Goal: Information Seeking & Learning: Learn about a topic

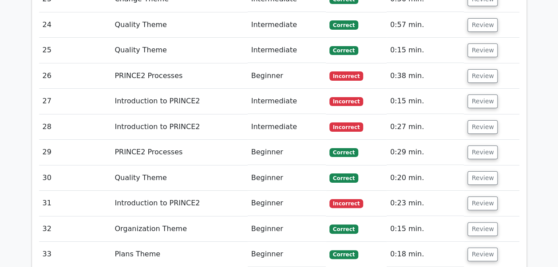
scroll to position [2540, 0]
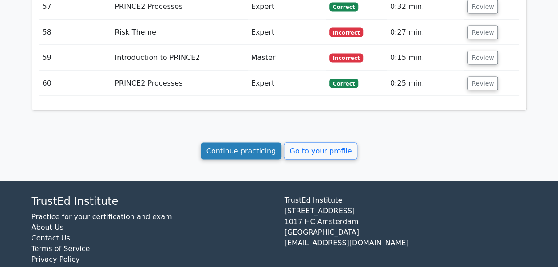
click at [240, 143] on link "Continue practicing" at bounding box center [241, 151] width 81 height 17
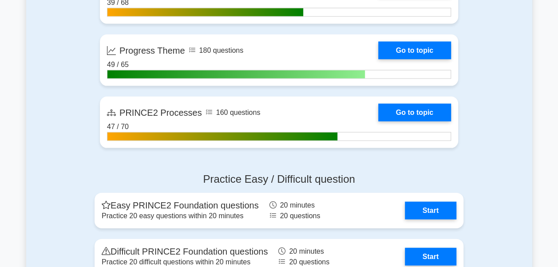
scroll to position [913, 0]
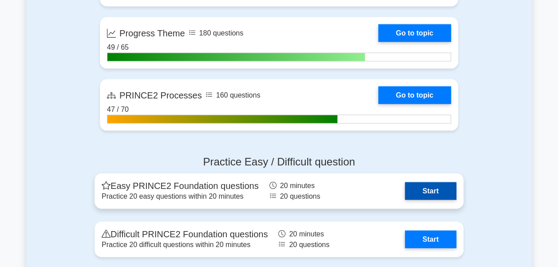
click at [417, 195] on link "Start" at bounding box center [430, 191] width 51 height 18
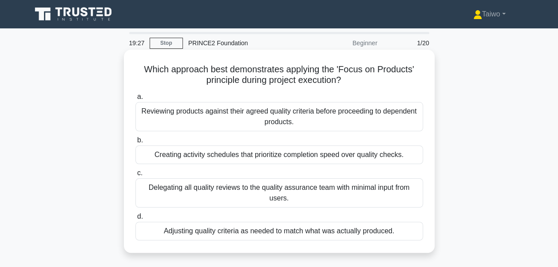
click at [378, 115] on div "Reviewing products against their agreed quality criteria before proceeding to d…" at bounding box center [279, 116] width 288 height 29
click at [135, 100] on input "a. Reviewing products against their agreed quality criteria before proceeding t…" at bounding box center [135, 97] width 0 height 6
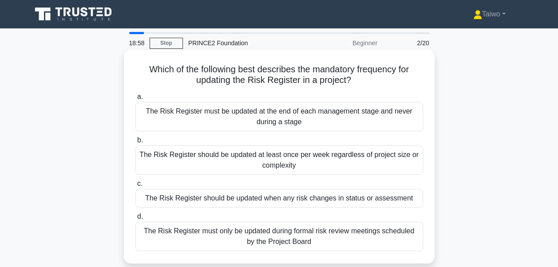
click at [309, 201] on div "The Risk Register should be updated when any risk changes in status or assessme…" at bounding box center [279, 198] width 288 height 19
click at [135, 187] on input "c. The Risk Register should be updated when any risk changes in status or asses…" at bounding box center [135, 184] width 0 height 6
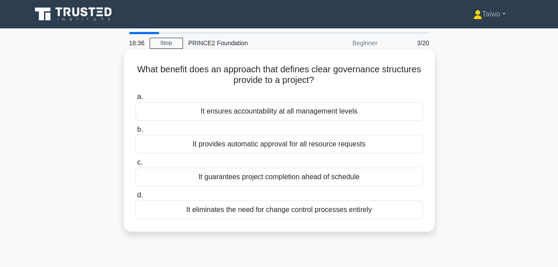
click at [323, 115] on div "It ensures accountability at all management levels" at bounding box center [279, 111] width 288 height 19
click at [135, 100] on input "a. It ensures accountability at all management levels" at bounding box center [135, 97] width 0 height 6
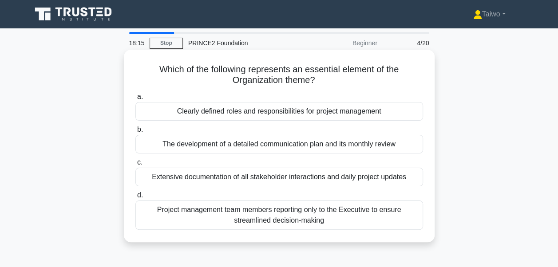
click at [325, 112] on div "Clearly defined roles and responsibilities for project management" at bounding box center [279, 111] width 288 height 19
click at [135, 100] on input "a. Clearly defined roles and responsibilities for project management" at bounding box center [135, 97] width 0 height 6
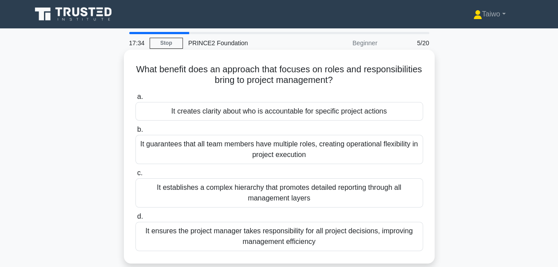
click at [350, 113] on div "It creates clarity about who is accountable for specific project actions" at bounding box center [279, 111] width 288 height 19
click at [135, 100] on input "a. It creates clarity about who is accountable for specific project actions" at bounding box center [135, 97] width 0 height 6
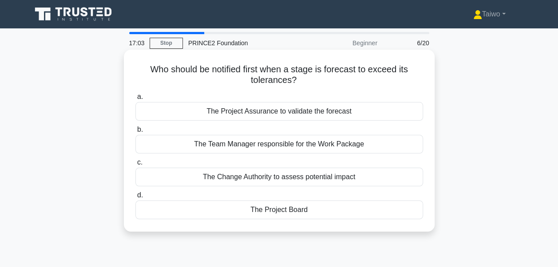
click at [352, 144] on div "The Team Manager responsible for the Work Package" at bounding box center [279, 144] width 288 height 19
click at [135, 133] on input "b. The Team Manager responsible for the Work Package" at bounding box center [135, 130] width 0 height 6
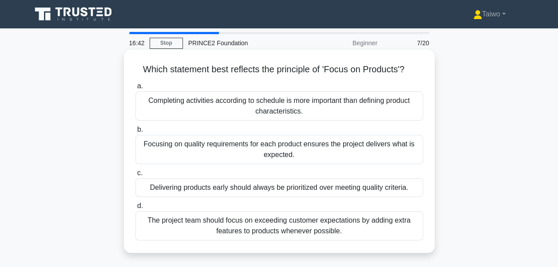
click at [350, 149] on div "Focusing on quality requirements for each product ensures the project delivers …" at bounding box center [279, 149] width 288 height 29
click at [135, 133] on input "b. Focusing on quality requirements for each product ensures the project delive…" at bounding box center [135, 130] width 0 height 6
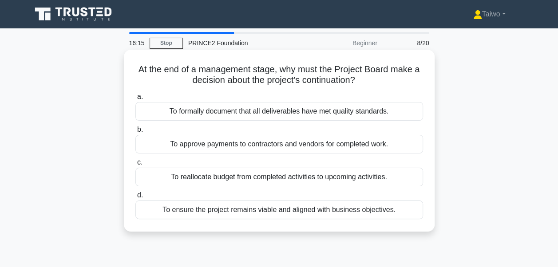
click at [320, 213] on div "To ensure the project remains viable and aligned with business objectives." at bounding box center [279, 210] width 288 height 19
click at [135, 198] on input "d. To ensure the project remains viable and aligned with business objectives." at bounding box center [135, 196] width 0 height 6
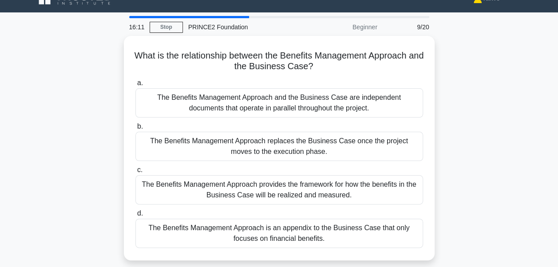
scroll to position [21, 0]
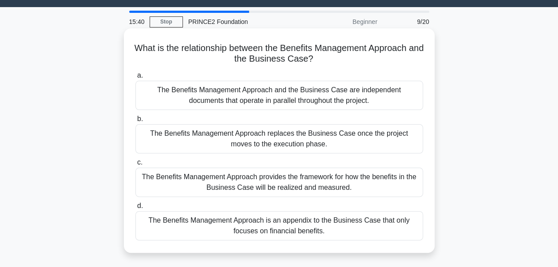
click at [392, 182] on div "The Benefits Management Approach provides the framework for how the benefits in…" at bounding box center [279, 182] width 288 height 29
click at [135, 166] on input "c. The Benefits Management Approach provides the framework for how the benefits…" at bounding box center [135, 163] width 0 height 6
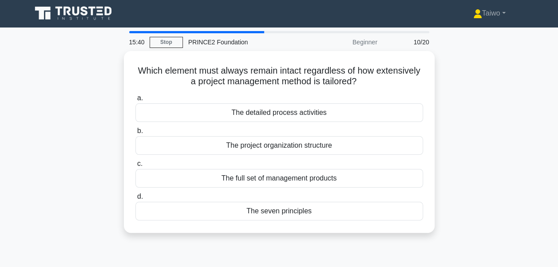
scroll to position [0, 0]
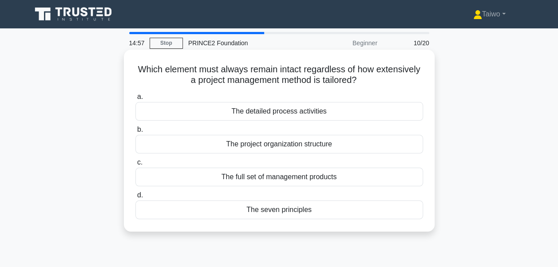
click at [313, 114] on div "The detailed process activities" at bounding box center [279, 111] width 288 height 19
click at [135, 100] on input "a. The detailed process activities" at bounding box center [135, 97] width 0 height 6
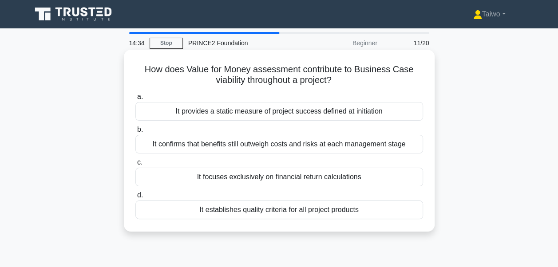
click at [314, 113] on div "It provides a static measure of project success defined at initiation" at bounding box center [279, 111] width 288 height 19
click at [135, 100] on input "a. It provides a static measure of project success defined at initiation" at bounding box center [135, 97] width 0 height 6
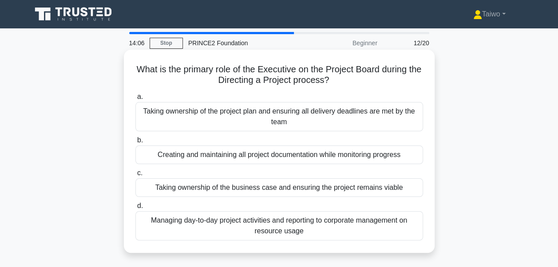
click at [258, 189] on div "Taking ownership of the business case and ensuring the project remains viable" at bounding box center [279, 187] width 288 height 19
click at [135, 176] on input "c. Taking ownership of the business case and ensuring the project remains viable" at bounding box center [135, 173] width 0 height 6
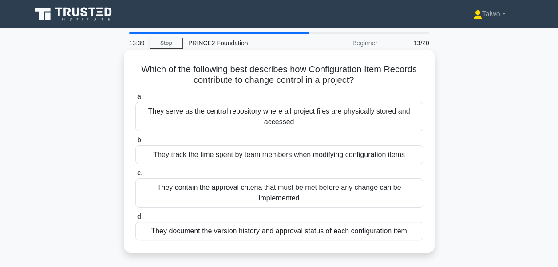
click at [256, 196] on div "They contain the approval criteria that must be met before any change can be im…" at bounding box center [279, 192] width 288 height 29
click at [135, 176] on input "c. They contain the approval criteria that must be met before any change can be…" at bounding box center [135, 173] width 0 height 6
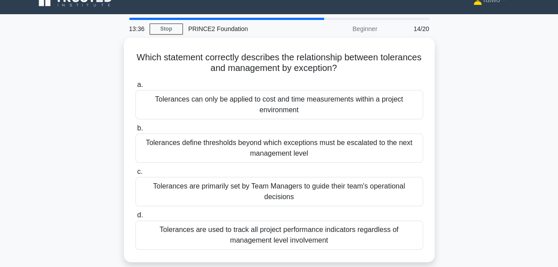
scroll to position [16, 0]
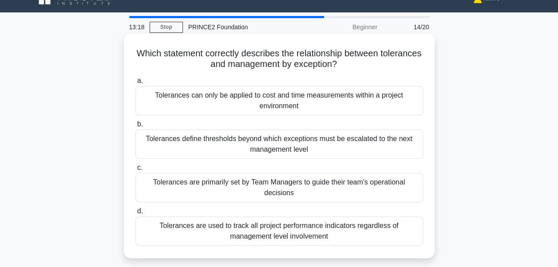
click at [387, 150] on div "Tolerances define thresholds beyond which exceptions must be escalated to the n…" at bounding box center [279, 144] width 288 height 29
click at [135, 127] on input "b. Tolerances define thresholds beyond which exceptions must be escalated to th…" at bounding box center [135, 125] width 0 height 6
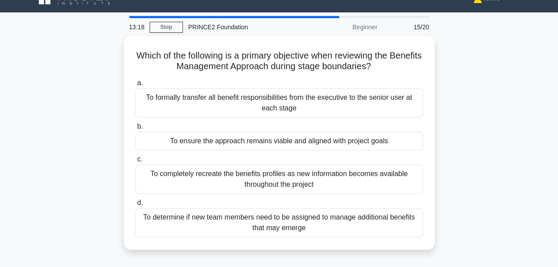
scroll to position [0, 0]
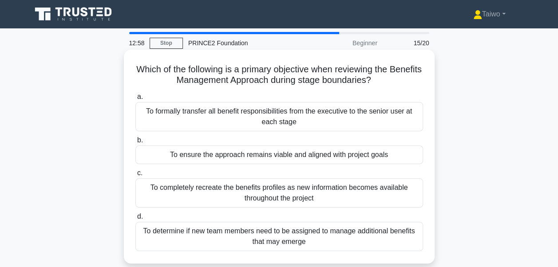
click at [388, 156] on div "To ensure the approach remains viable and aligned with project goals" at bounding box center [279, 155] width 288 height 19
click at [135, 143] on input "b. To ensure the approach remains viable and aligned with project goals" at bounding box center [135, 141] width 0 height 6
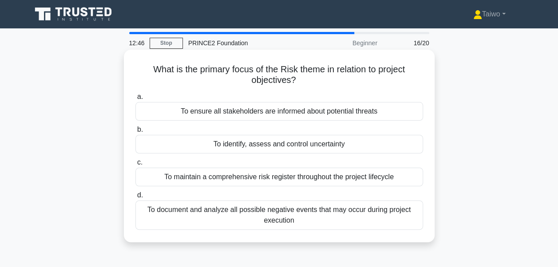
click at [361, 145] on div "To identify, assess and control uncertainty" at bounding box center [279, 144] width 288 height 19
click at [135, 133] on input "b. To identify, assess and control uncertainty" at bounding box center [135, 130] width 0 height 6
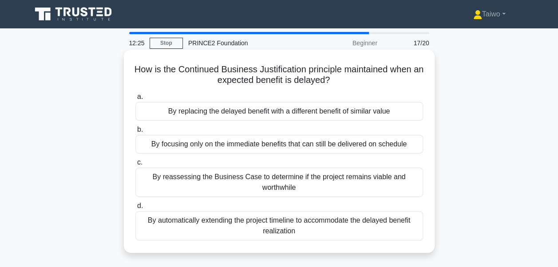
click at [310, 180] on div "By reassessing the Business Case to determine if the project remains viable and…" at bounding box center [279, 182] width 288 height 29
click at [135, 166] on input "c. By reassessing the Business Case to determine if the project remains viable …" at bounding box center [135, 163] width 0 height 6
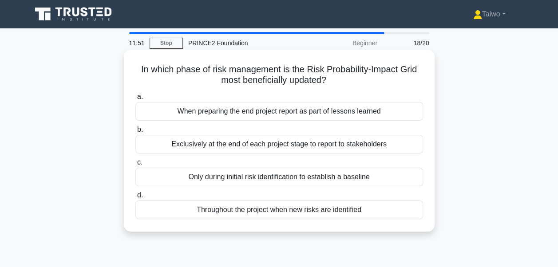
click at [225, 212] on div "Throughout the project when new risks are identified" at bounding box center [279, 210] width 288 height 19
click at [135, 198] on input "d. Throughout the project when new risks are identified" at bounding box center [135, 196] width 0 height 6
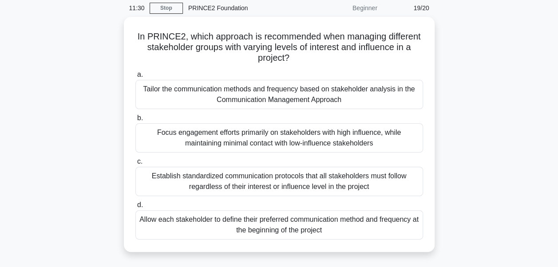
scroll to position [36, 0]
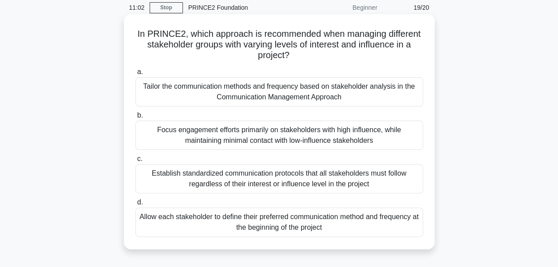
click at [398, 136] on div "Focus engagement efforts primarily on stakeholders with high influence, while m…" at bounding box center [279, 135] width 288 height 29
click at [135, 119] on input "b. Focus engagement efforts primarily on stakeholders with high influence, whil…" at bounding box center [135, 116] width 0 height 6
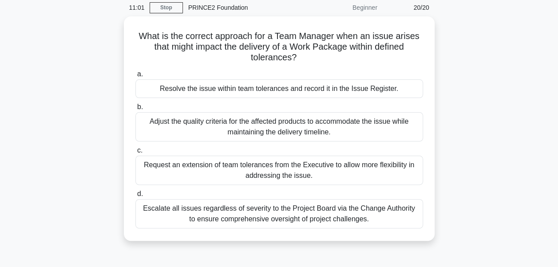
scroll to position [0, 0]
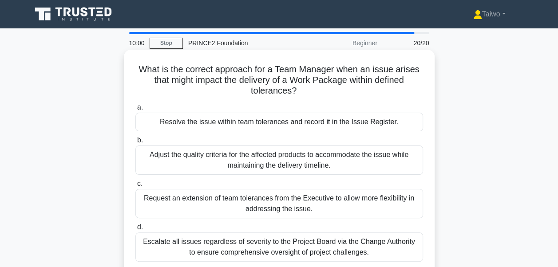
click at [369, 124] on div "Resolve the issue within team tolerances and record it in the Issue Register." at bounding box center [279, 122] width 288 height 19
click at [135, 111] on input "a. Resolve the issue within team tolerances and record it in the Issue Register." at bounding box center [135, 108] width 0 height 6
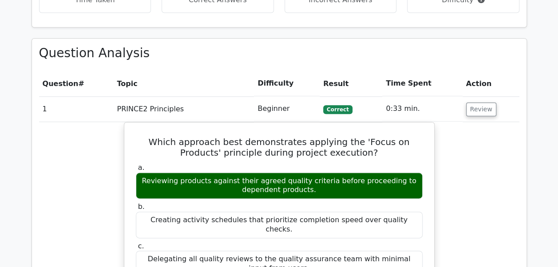
scroll to position [473, 0]
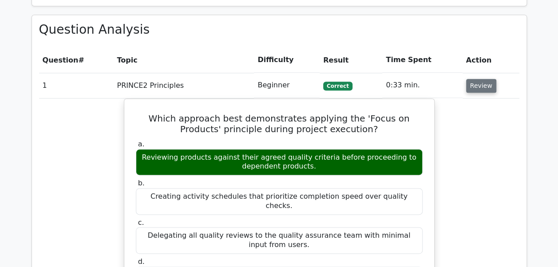
click at [490, 87] on button "Review" at bounding box center [481, 86] width 30 height 14
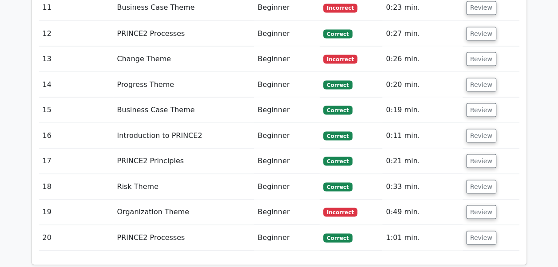
scroll to position [804, 0]
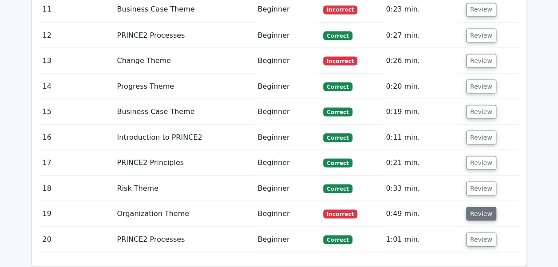
click at [473, 210] on button "Review" at bounding box center [481, 214] width 30 height 14
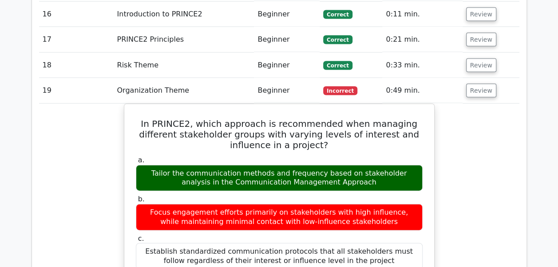
scroll to position [926, 0]
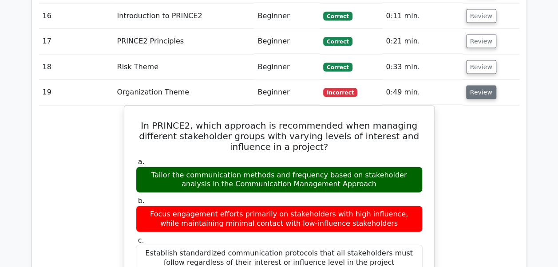
click at [489, 88] on button "Review" at bounding box center [481, 93] width 30 height 14
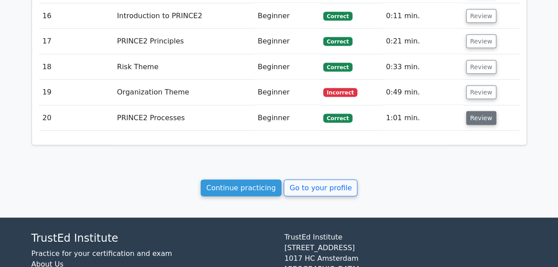
click at [484, 115] on button "Review" at bounding box center [481, 118] width 30 height 14
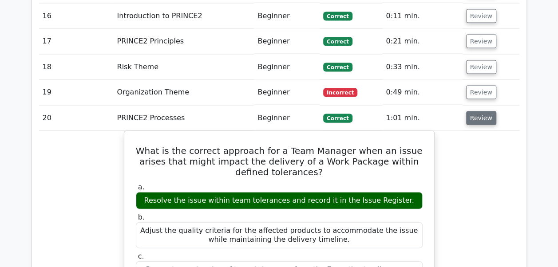
click at [484, 115] on button "Review" at bounding box center [481, 118] width 30 height 14
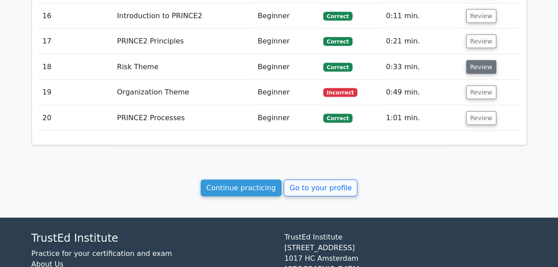
click at [486, 65] on button "Review" at bounding box center [481, 67] width 30 height 14
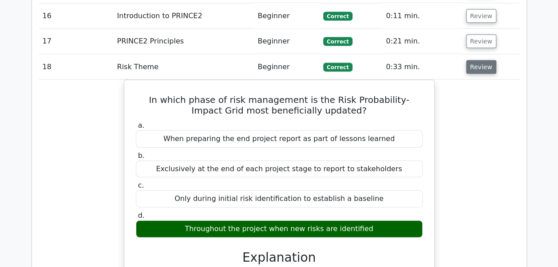
click at [486, 65] on button "Review" at bounding box center [481, 67] width 30 height 14
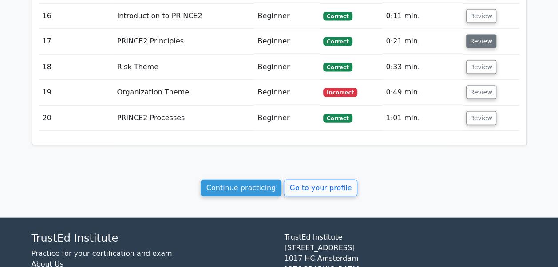
click at [481, 36] on button "Review" at bounding box center [481, 42] width 30 height 14
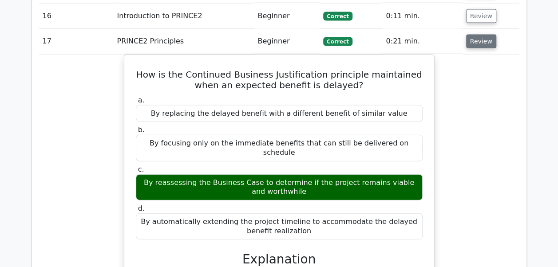
click at [481, 36] on button "Review" at bounding box center [481, 42] width 30 height 14
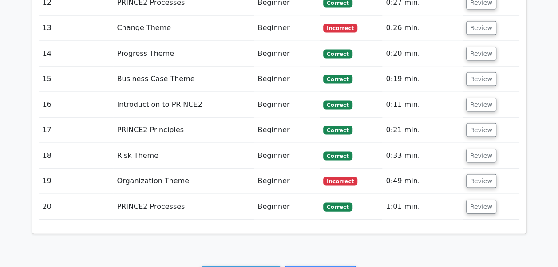
scroll to position [828, 0]
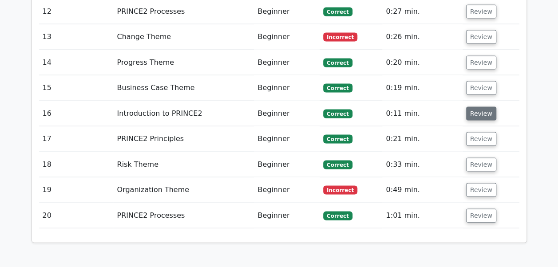
click at [478, 112] on button "Review" at bounding box center [481, 114] width 30 height 14
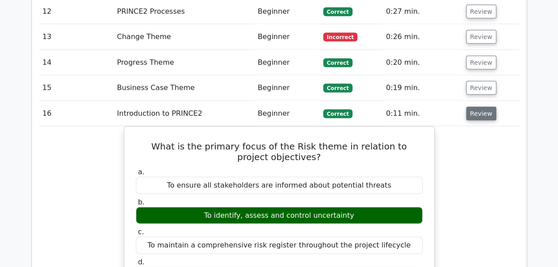
click at [477, 111] on button "Review" at bounding box center [481, 114] width 30 height 14
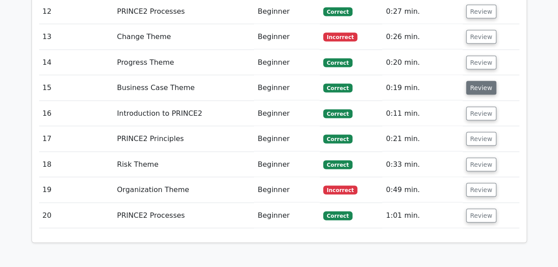
click at [478, 81] on button "Review" at bounding box center [481, 88] width 30 height 14
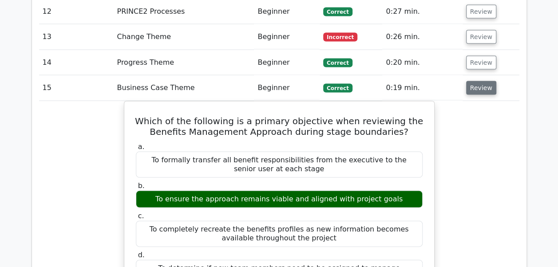
click at [478, 81] on button "Review" at bounding box center [481, 88] width 30 height 14
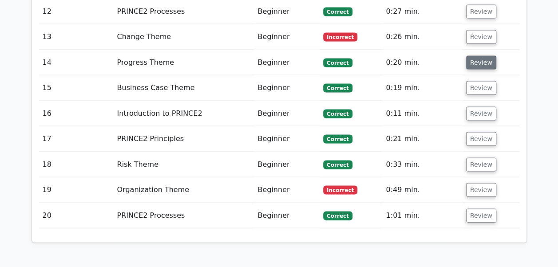
click at [479, 59] on button "Review" at bounding box center [481, 62] width 30 height 14
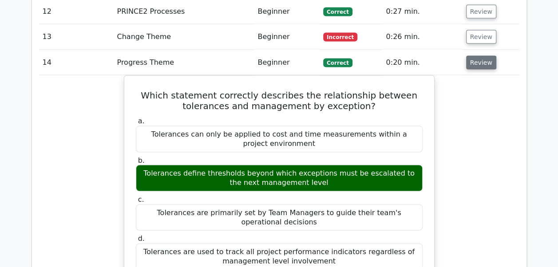
click at [479, 59] on button "Review" at bounding box center [481, 62] width 30 height 14
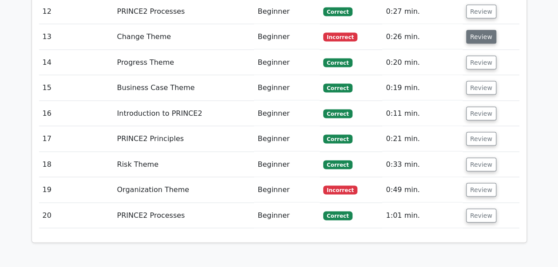
click at [484, 35] on button "Review" at bounding box center [481, 37] width 30 height 14
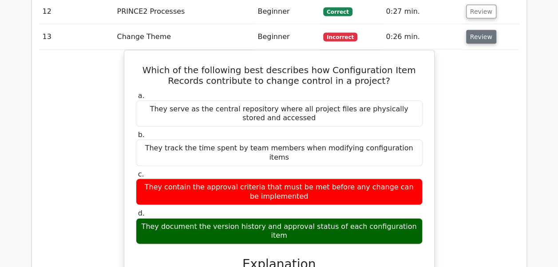
click at [481, 33] on button "Review" at bounding box center [481, 37] width 30 height 14
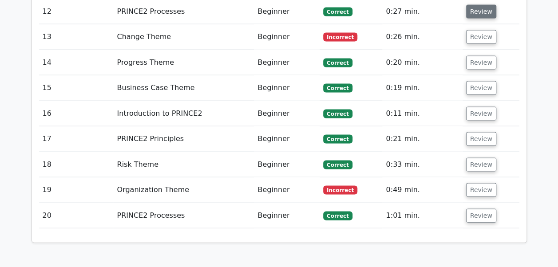
click at [479, 9] on button "Review" at bounding box center [481, 11] width 30 height 14
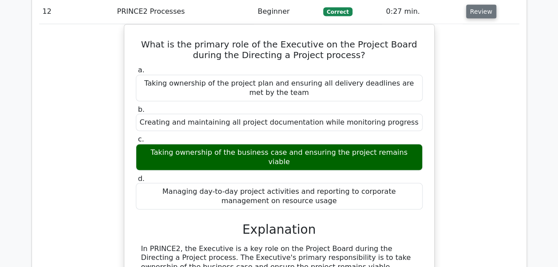
click at [479, 9] on button "Review" at bounding box center [481, 11] width 30 height 14
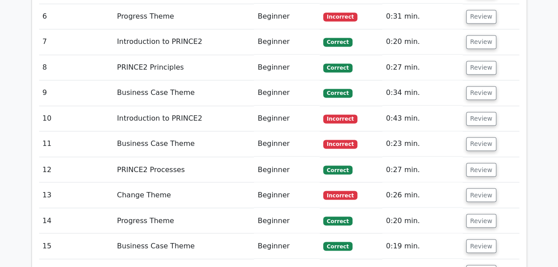
scroll to position [666, 0]
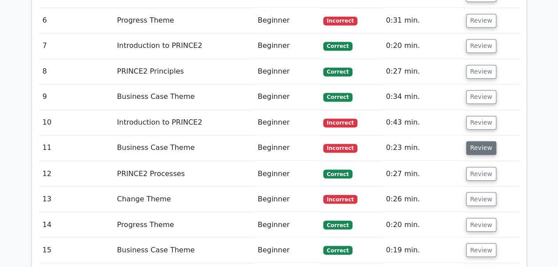
click at [478, 145] on button "Review" at bounding box center [481, 148] width 30 height 14
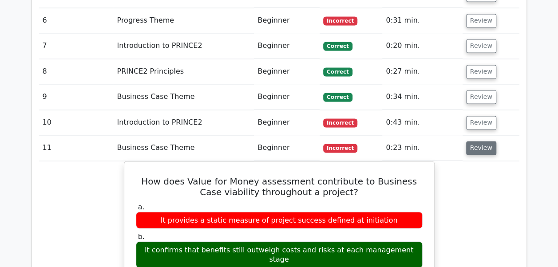
click at [478, 145] on button "Review" at bounding box center [481, 148] width 30 height 14
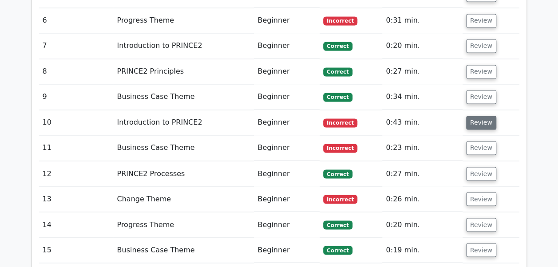
click at [486, 120] on button "Review" at bounding box center [481, 123] width 30 height 14
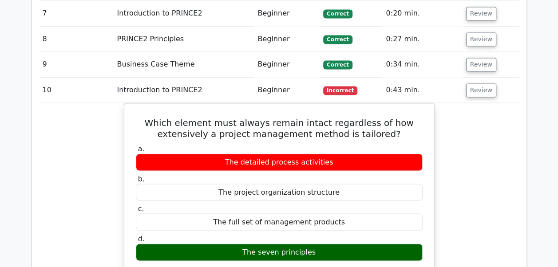
scroll to position [693, 0]
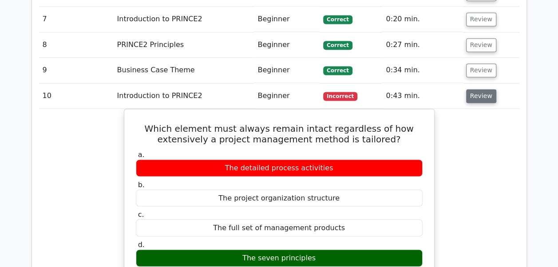
click at [485, 93] on button "Review" at bounding box center [481, 96] width 30 height 14
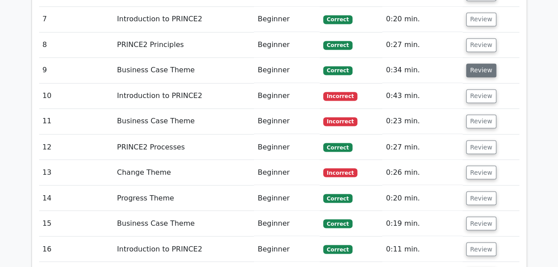
click at [483, 71] on button "Review" at bounding box center [481, 70] width 30 height 14
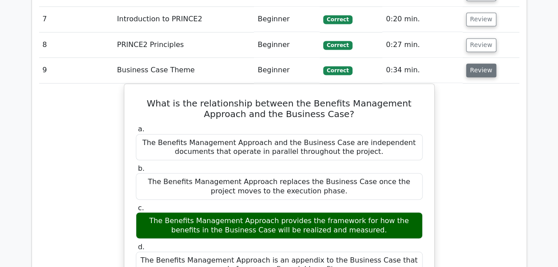
click at [483, 71] on button "Review" at bounding box center [481, 70] width 30 height 14
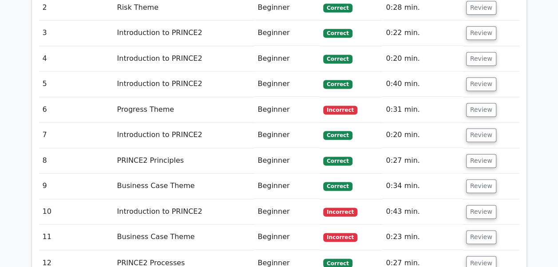
scroll to position [574, 0]
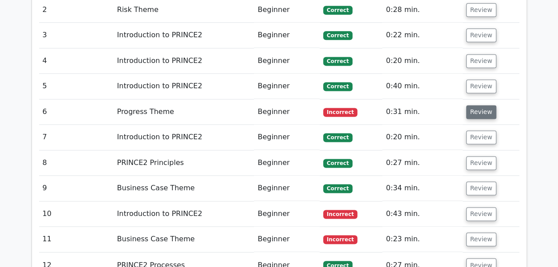
click at [473, 112] on button "Review" at bounding box center [481, 112] width 30 height 14
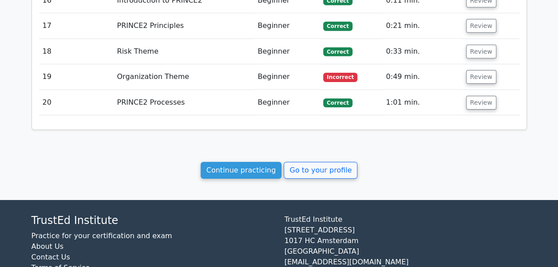
scroll to position [1416, 0]
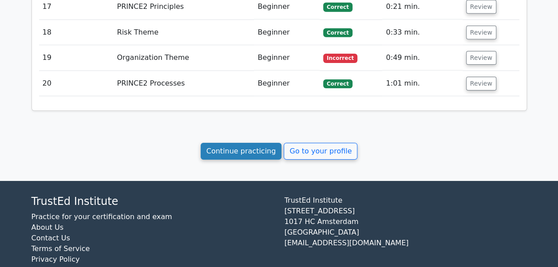
click at [248, 143] on link "Continue practicing" at bounding box center [241, 151] width 81 height 17
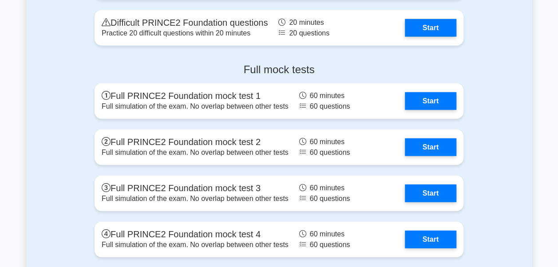
scroll to position [1153, 0]
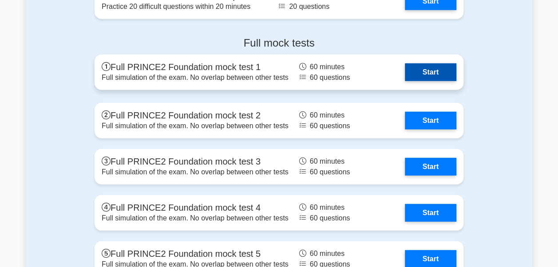
click at [433, 75] on link "Start" at bounding box center [430, 72] width 51 height 18
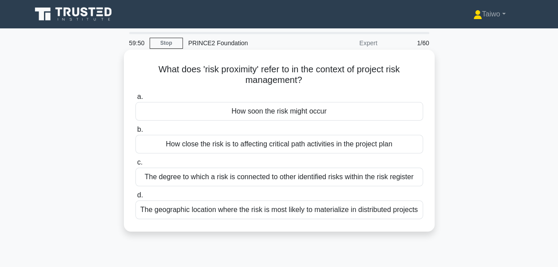
click at [345, 113] on div "How soon the risk might occur" at bounding box center [279, 111] width 288 height 19
click at [135, 100] on input "a. How soon the risk might occur" at bounding box center [135, 97] width 0 height 6
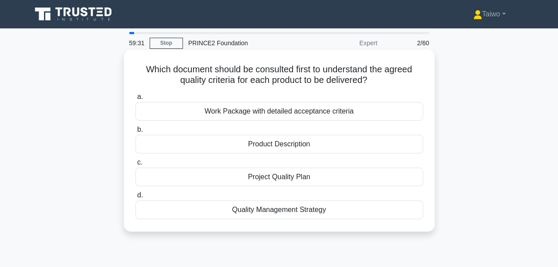
click at [338, 143] on div "Product Description" at bounding box center [279, 144] width 288 height 19
click at [135, 133] on input "b. Product Description" at bounding box center [135, 130] width 0 height 6
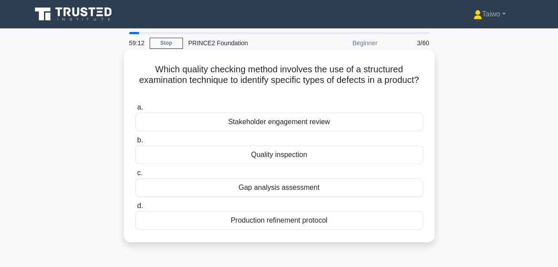
click at [324, 157] on div "Quality inspection" at bounding box center [279, 155] width 288 height 19
click at [135, 143] on input "b. Quality inspection" at bounding box center [135, 141] width 0 height 6
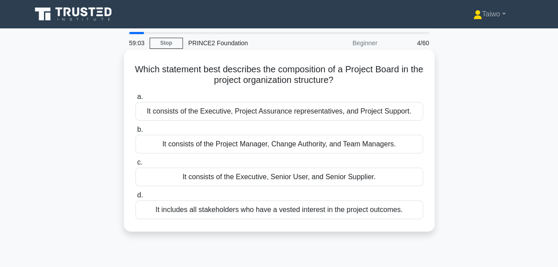
click at [323, 178] on div "It consists of the Executive, Senior User, and Senior Supplier." at bounding box center [279, 177] width 288 height 19
click at [135, 166] on input "c. It consists of the Executive, Senior User, and Senior Supplier." at bounding box center [135, 163] width 0 height 6
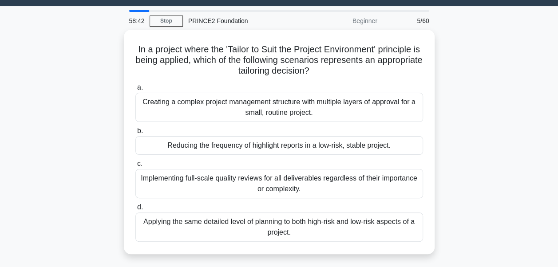
scroll to position [23, 0]
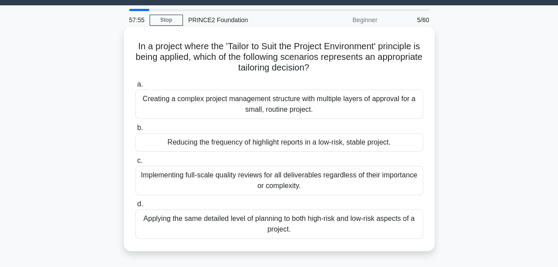
click at [352, 143] on div "Reducing the frequency of highlight reports in a low-risk, stable project." at bounding box center [279, 142] width 288 height 19
click at [135, 131] on input "b. Reducing the frequency of highlight reports in a low-risk, stable project." at bounding box center [135, 128] width 0 height 6
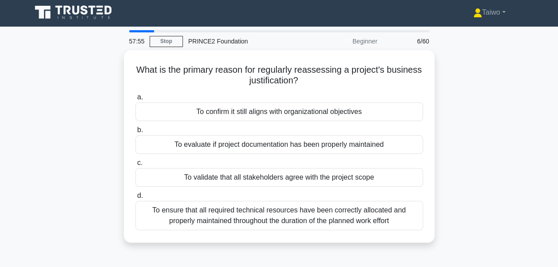
scroll to position [0, 0]
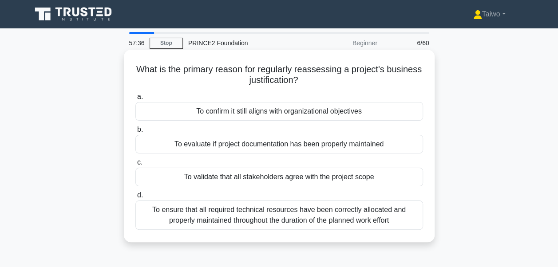
click at [369, 114] on div "To confirm it still aligns with organizational objectives" at bounding box center [279, 111] width 288 height 19
click at [135, 100] on input "a. To confirm it still aligns with organizational objectives" at bounding box center [135, 97] width 0 height 6
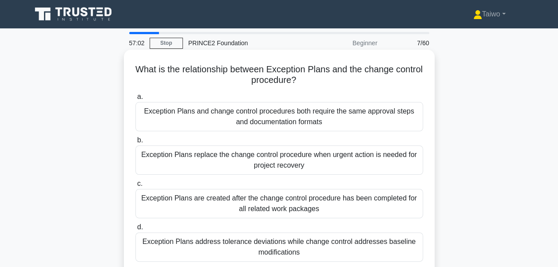
click at [319, 241] on div "Exception Plans address tolerance deviations while change control addresses bas…" at bounding box center [279, 247] width 288 height 29
click at [135, 230] on input "d. Exception Plans address tolerance deviations while change control addresses …" at bounding box center [135, 228] width 0 height 6
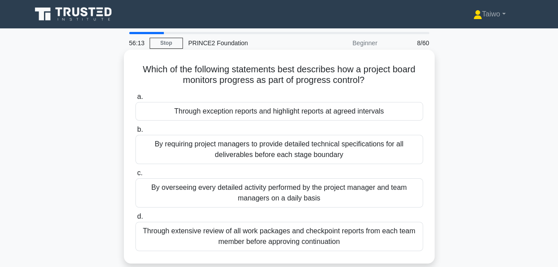
click at [318, 242] on div "Through extensive review of all work packages and checkpoint reports from each …" at bounding box center [279, 236] width 288 height 29
click at [135, 220] on input "d. Through extensive review of all work packages and checkpoint reports from ea…" at bounding box center [135, 217] width 0 height 6
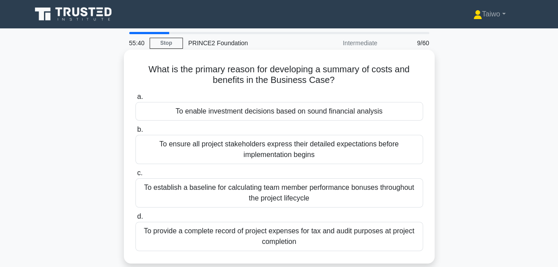
click at [345, 112] on div "To enable investment decisions based on sound financial analysis" at bounding box center [279, 111] width 288 height 19
click at [135, 100] on input "a. To enable investment decisions based on sound financial analysis" at bounding box center [135, 97] width 0 height 6
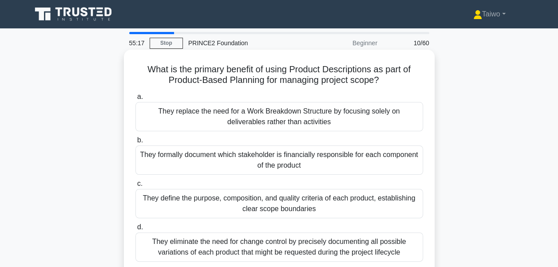
click at [313, 206] on div "They define the purpose, composition, and quality criteria of each product, est…" at bounding box center [279, 203] width 288 height 29
click at [135, 187] on input "c. They define the purpose, composition, and quality criteria of each product, …" at bounding box center [135, 184] width 0 height 6
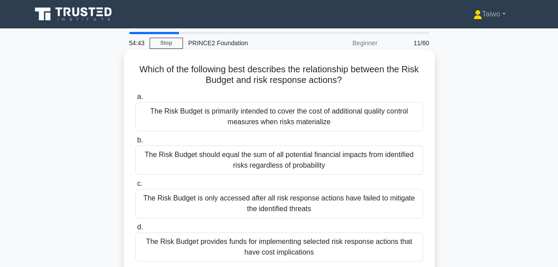
click at [349, 119] on div "The Risk Budget is primarily intended to cover the cost of additional quality c…" at bounding box center [279, 116] width 288 height 29
click at [135, 100] on input "a. The Risk Budget is primarily intended to cover the cost of additional qualit…" at bounding box center [135, 97] width 0 height 6
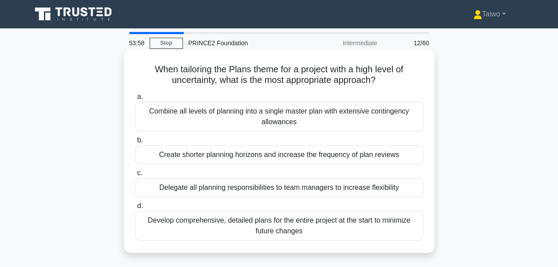
click at [345, 154] on div "Create shorter planning horizons and increase the frequency of plan reviews" at bounding box center [279, 155] width 288 height 19
click at [135, 143] on input "b. Create shorter planning horizons and increase the frequency of plan reviews" at bounding box center [135, 141] width 0 height 6
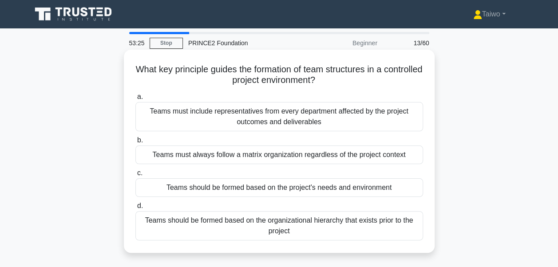
click at [282, 189] on div "Teams should be formed based on the project's needs and environment" at bounding box center [279, 187] width 288 height 19
click at [135, 176] on input "c. Teams should be formed based on the project's needs and environment" at bounding box center [135, 173] width 0 height 6
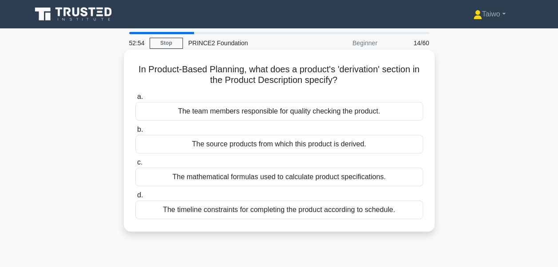
click at [237, 211] on div "The timeline constraints for completing the product according to schedule." at bounding box center [279, 210] width 288 height 19
click at [135, 198] on input "d. The timeline constraints for completing the product according to schedule." at bounding box center [135, 196] width 0 height 6
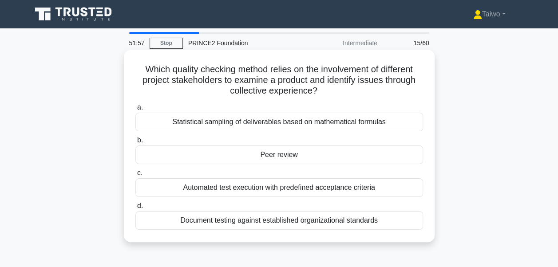
click at [255, 192] on div "Automated test execution with predefined acceptance criteria" at bounding box center [279, 187] width 288 height 19
click at [135, 176] on input "c. Automated test execution with predefined acceptance criteria" at bounding box center [135, 173] width 0 height 6
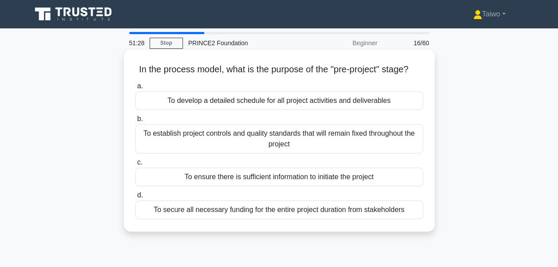
click at [256, 186] on div "To ensure there is sufficient information to initiate the project" at bounding box center [279, 177] width 288 height 19
click at [135, 166] on input "c. To ensure there is sufficient information to initiate the project" at bounding box center [135, 163] width 0 height 6
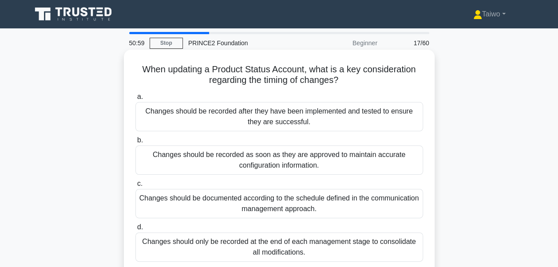
click at [247, 203] on div "Changes should be documented according to the schedule defined in the communica…" at bounding box center [279, 203] width 288 height 29
click at [135, 187] on input "c. Changes should be documented according to the schedule defined in the commun…" at bounding box center [135, 184] width 0 height 6
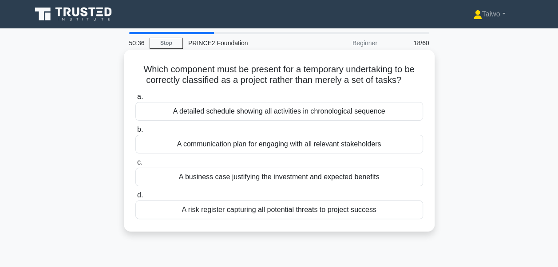
click at [235, 178] on div "A business case justifying the investment and expected benefits" at bounding box center [279, 177] width 288 height 19
click at [135, 166] on input "c. A business case justifying the investment and expected benefits" at bounding box center [135, 163] width 0 height 6
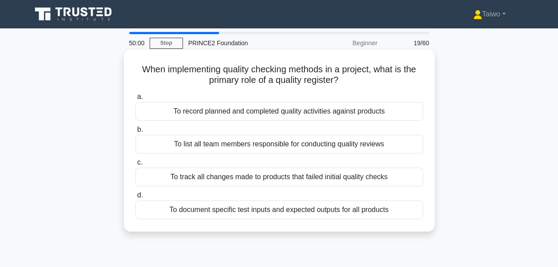
click at [284, 112] on div "To record planned and completed quality activities against products" at bounding box center [279, 111] width 288 height 19
click at [135, 100] on input "a. To record planned and completed quality activities against products" at bounding box center [135, 97] width 0 height 6
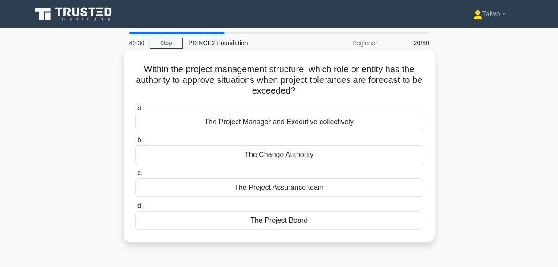
click at [301, 220] on div "The Project Board" at bounding box center [279, 220] width 288 height 19
click at [135, 209] on input "d. The Project Board" at bounding box center [135, 206] width 0 height 6
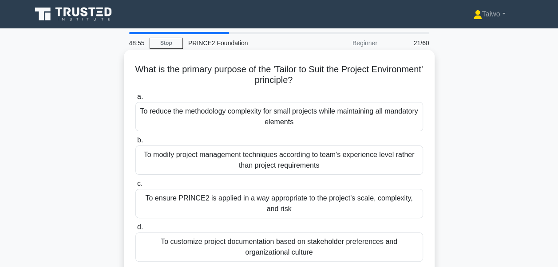
click at [294, 206] on div "To ensure PRINCE2 is applied in a way appropriate to the project's scale, compl…" at bounding box center [279, 203] width 288 height 29
click at [135, 187] on input "c. To ensure PRINCE2 is applied in a way appropriate to the project's scale, co…" at bounding box center [135, 184] width 0 height 6
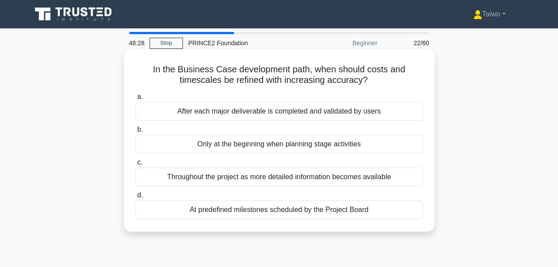
click at [233, 179] on div "Throughout the project as more detailed information becomes available" at bounding box center [279, 177] width 288 height 19
click at [135, 166] on input "c. Throughout the project as more detailed information becomes available" at bounding box center [135, 163] width 0 height 6
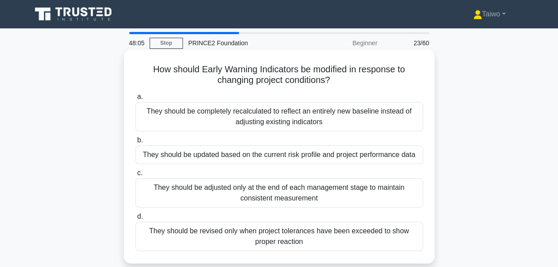
click at [259, 157] on div "They should be updated based on the current risk profile and project performanc…" at bounding box center [279, 155] width 288 height 19
click at [135, 143] on input "b. They should be updated based on the current risk profile and project perform…" at bounding box center [135, 141] width 0 height 6
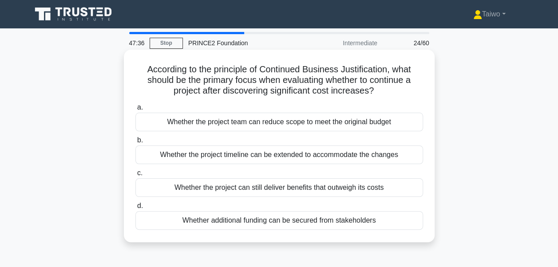
click at [269, 190] on div "Whether the project can still deliver benefits that outweigh its costs" at bounding box center [279, 187] width 288 height 19
click at [135, 176] on input "c. Whether the project can still deliver benefits that outweigh its costs" at bounding box center [135, 173] width 0 height 6
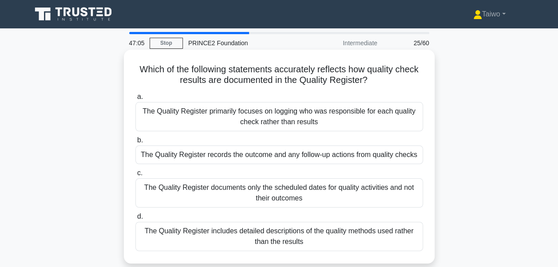
click at [362, 155] on div "The Quality Register records the outcome and any follow-up actions from quality…" at bounding box center [279, 155] width 288 height 19
click at [135, 143] on input "b. The Quality Register records the outcome and any follow-up actions from qual…" at bounding box center [135, 141] width 0 height 6
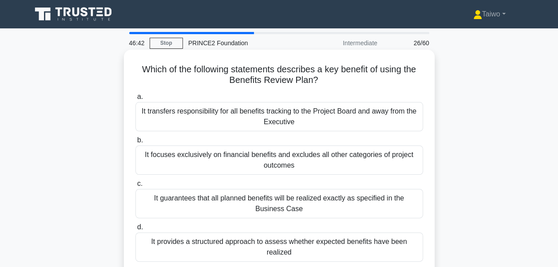
click at [214, 244] on div "It provides a structured approach to assess whether expected benefits have been…" at bounding box center [279, 247] width 288 height 29
click at [135, 230] on input "d. It provides a structured approach to assess whether expected benefits have b…" at bounding box center [135, 228] width 0 height 6
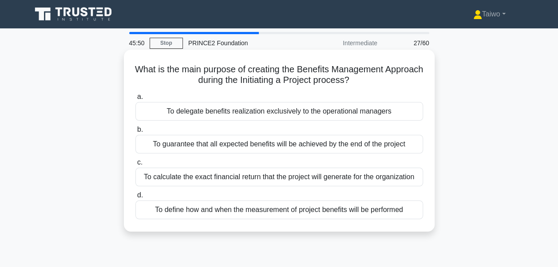
click at [233, 212] on div "To define how and when the measurement of project benefits will be performed" at bounding box center [279, 210] width 288 height 19
click at [135, 198] on input "d. To define how and when the measurement of project benefits will be performed" at bounding box center [135, 196] width 0 height 6
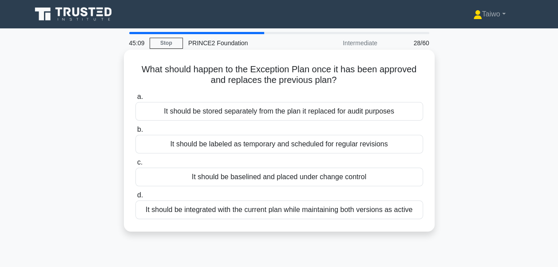
click at [228, 177] on div "It should be baselined and placed under change control" at bounding box center [279, 177] width 288 height 19
click at [135, 166] on input "c. It should be baselined and placed under change control" at bounding box center [135, 163] width 0 height 6
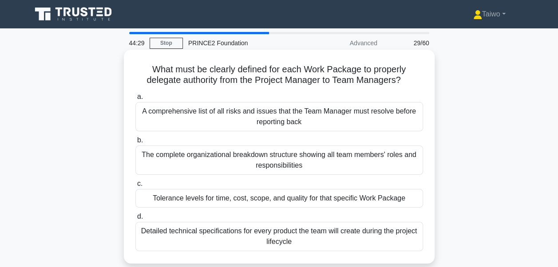
click at [343, 197] on div "Tolerance levels for time, cost, scope, and quality for that specific Work Pack…" at bounding box center [279, 198] width 288 height 19
click at [135, 187] on input "c. Tolerance levels for time, cost, scope, and quality for that specific Work P…" at bounding box center [135, 184] width 0 height 6
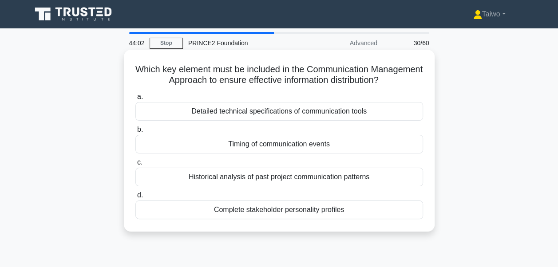
click at [334, 145] on div "Timing of communication events" at bounding box center [279, 144] width 288 height 19
click at [135, 133] on input "b. Timing of communication events" at bounding box center [135, 130] width 0 height 6
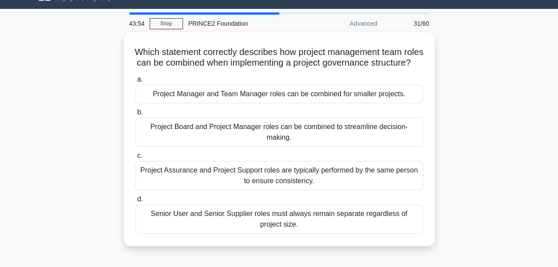
scroll to position [21, 0]
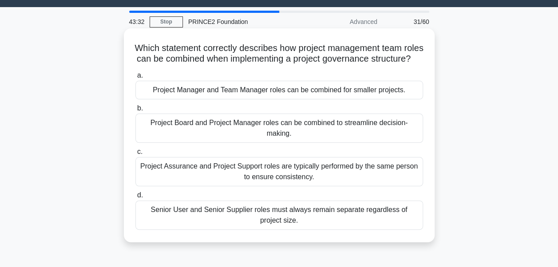
click at [265, 99] on div "Project Manager and Team Manager roles can be combined for smaller projects." at bounding box center [279, 90] width 288 height 19
click at [135, 79] on input "a. Project Manager and Team Manager roles can be combined for smaller projects." at bounding box center [135, 76] width 0 height 6
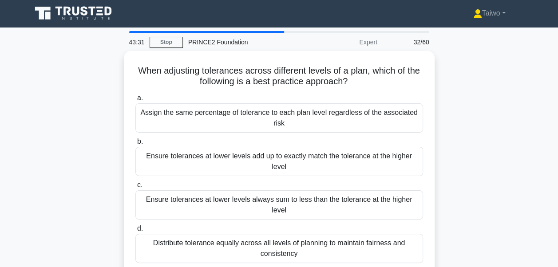
scroll to position [0, 0]
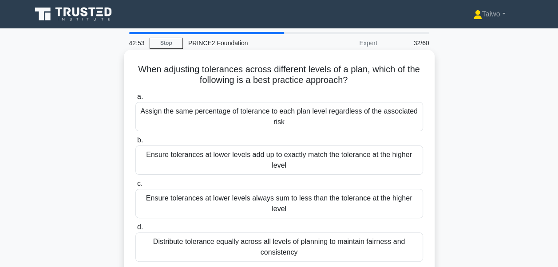
click at [251, 201] on div "Ensure tolerances at lower levels always sum to less than the tolerance at the …" at bounding box center [279, 203] width 288 height 29
click at [135, 187] on input "c. Ensure tolerances at lower levels always sum to less than the tolerance at t…" at bounding box center [135, 184] width 0 height 6
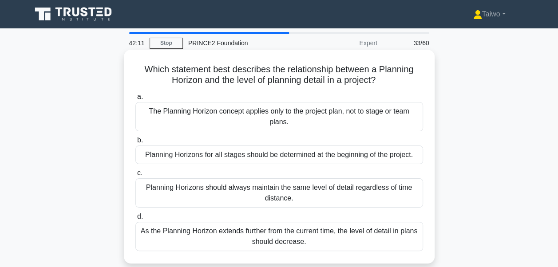
click at [243, 233] on div "As the Planning Horizon extends further from the current time, the level of det…" at bounding box center [279, 236] width 288 height 29
click at [135, 220] on input "d. As the Planning Horizon extends further from the current time, the level of …" at bounding box center [135, 217] width 0 height 6
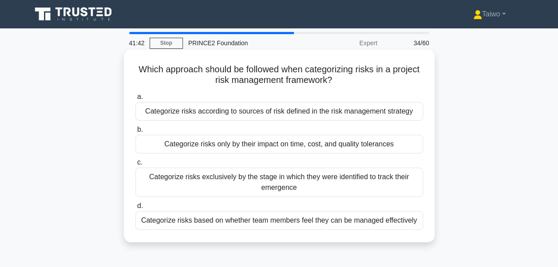
click at [349, 147] on div "Categorize risks only by their impact on time, cost, and quality tolerances" at bounding box center [279, 144] width 288 height 19
click at [135, 133] on input "b. Categorize risks only by their impact on time, cost, and quality tolerances" at bounding box center [135, 130] width 0 height 6
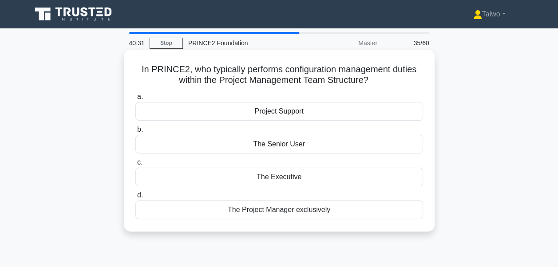
click at [264, 109] on div "Project Support" at bounding box center [279, 111] width 288 height 19
click at [135, 100] on input "a. Project Support" at bounding box center [135, 97] width 0 height 6
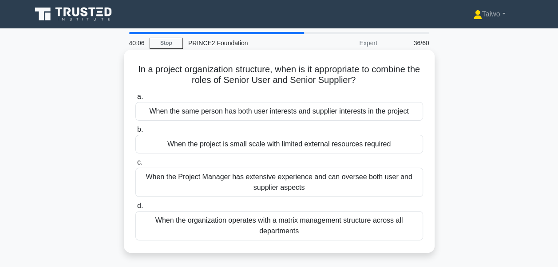
click at [286, 144] on div "When the project is small scale with limited external resources required" at bounding box center [279, 144] width 288 height 19
click at [135, 133] on input "b. When the project is small scale with limited external resources required" at bounding box center [135, 130] width 0 height 6
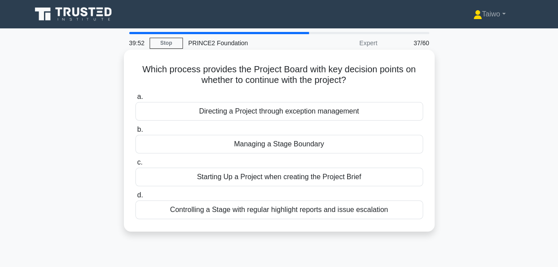
click at [289, 147] on div "Managing a Stage Boundary" at bounding box center [279, 144] width 288 height 19
click at [135, 133] on input "b. Managing a Stage Boundary" at bounding box center [135, 130] width 0 height 6
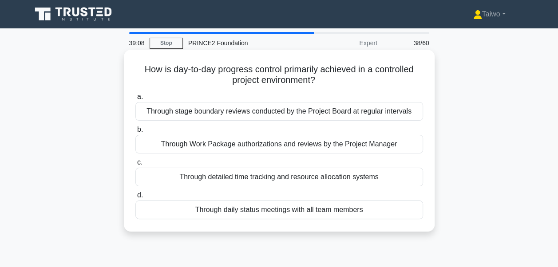
click at [280, 147] on div "Through Work Package authorizations and reviews by the Project Manager" at bounding box center [279, 144] width 288 height 19
click at [135, 133] on input "b. Through Work Package authorizations and reviews by the Project Manager" at bounding box center [135, 130] width 0 height 6
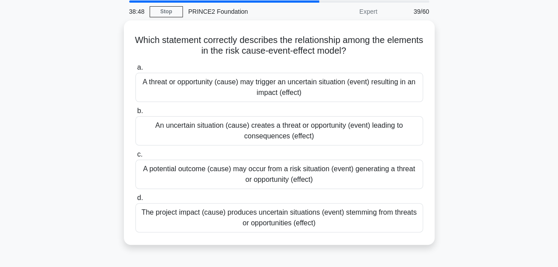
scroll to position [33, 0]
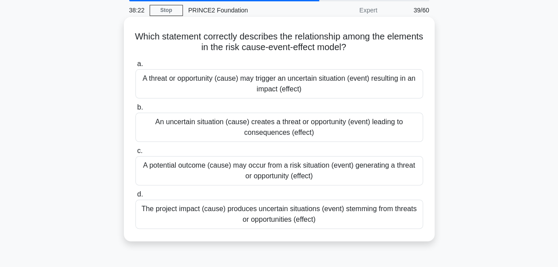
click at [173, 131] on div "An uncertain situation (cause) creates a threat or opportunity (event) leading …" at bounding box center [279, 127] width 288 height 29
click at [135, 111] on input "b. An uncertain situation (cause) creates a threat or opportunity (event) leadi…" at bounding box center [135, 108] width 0 height 6
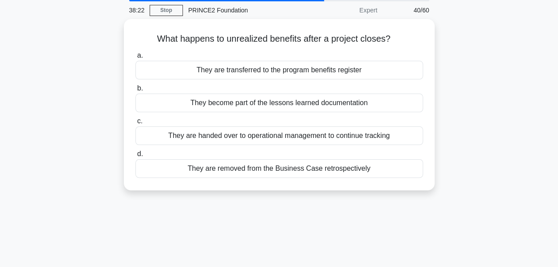
scroll to position [0, 0]
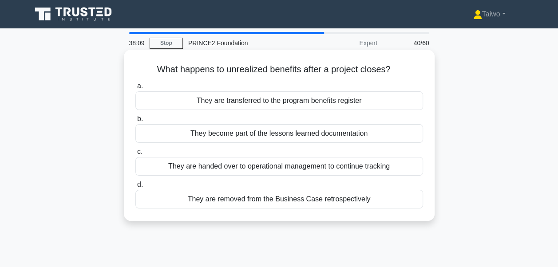
click at [221, 135] on div "They become part of the lessons learned documentation" at bounding box center [279, 133] width 288 height 19
click at [135, 122] on input "b. They become part of the lessons learned documentation" at bounding box center [135, 119] width 0 height 6
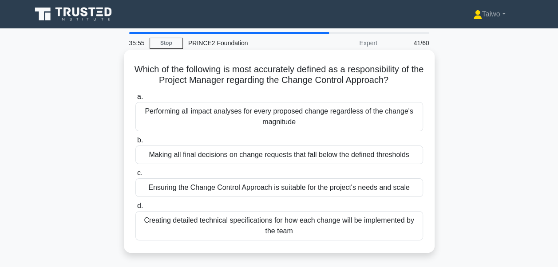
click at [168, 190] on div "Ensuring the Change Control Approach is suitable for the project's needs and sc…" at bounding box center [279, 187] width 288 height 19
click at [135, 176] on input "c. Ensuring the Change Control Approach is suitable for the project's needs and…" at bounding box center [135, 173] width 0 height 6
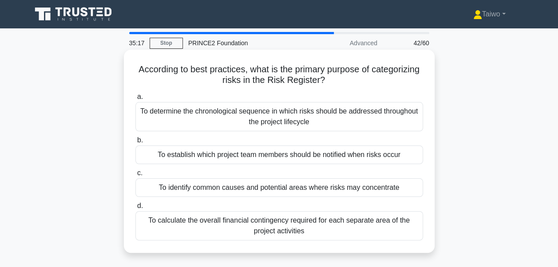
click at [186, 188] on div "To identify common causes and potential areas where risks may concentrate" at bounding box center [279, 187] width 288 height 19
click at [135, 176] on input "c. To identify common causes and potential areas where risks may concentrate" at bounding box center [135, 173] width 0 height 6
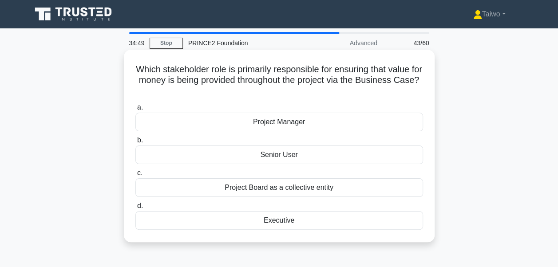
click at [268, 221] on div "Executive" at bounding box center [279, 220] width 288 height 19
click at [135, 209] on input "d. Executive" at bounding box center [135, 206] width 0 height 6
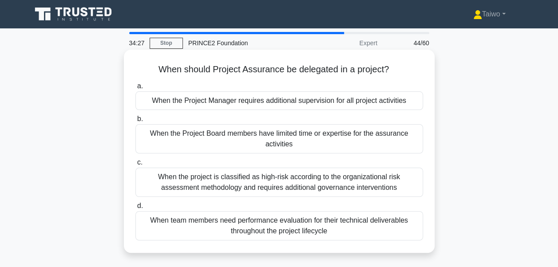
click at [313, 143] on div "When the Project Board members have limited time or expertise for the assurance…" at bounding box center [279, 138] width 288 height 29
click at [135, 122] on input "b. When the Project Board members have limited time or expertise for the assura…" at bounding box center [135, 119] width 0 height 6
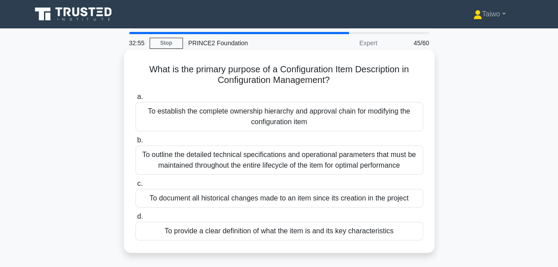
click at [263, 232] on div "To provide a clear definition of what the item is and its key characteristics" at bounding box center [279, 231] width 288 height 19
click at [135, 220] on input "d. To provide a clear definition of what the item is and its key characteristics" at bounding box center [135, 217] width 0 height 6
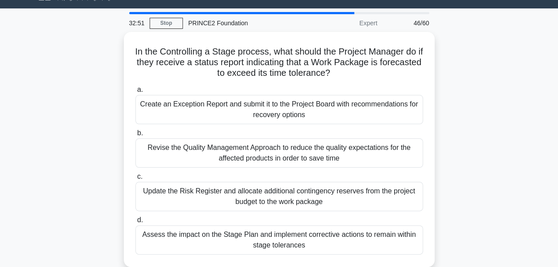
scroll to position [22, 0]
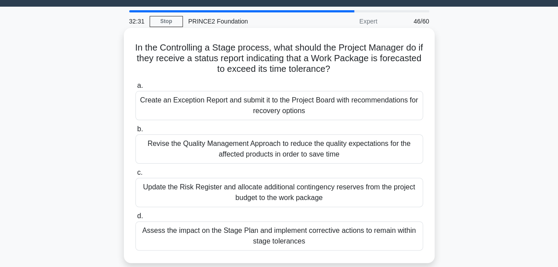
click at [350, 113] on div "Create an Exception Report and submit it to the Project Board with recommendati…" at bounding box center [279, 105] width 288 height 29
click at [135, 89] on input "a. Create an Exception Report and submit it to the Project Board with recommend…" at bounding box center [135, 86] width 0 height 6
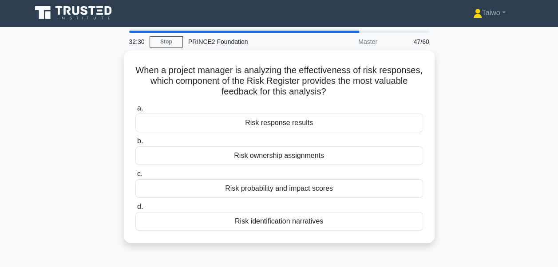
scroll to position [0, 0]
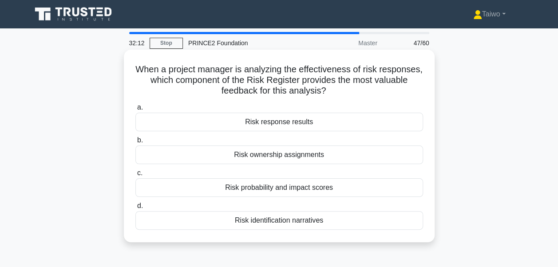
click at [350, 124] on div "Risk response results" at bounding box center [279, 122] width 288 height 19
click at [135, 111] on input "a. Risk response results" at bounding box center [135, 108] width 0 height 6
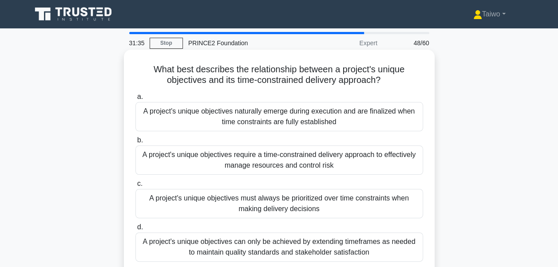
click at [351, 160] on div "A project's unique objectives require a time-constrained delivery approach to e…" at bounding box center [279, 160] width 288 height 29
click at [135, 143] on input "b. A project's unique objectives require a time-constrained delivery approach t…" at bounding box center [135, 141] width 0 height 6
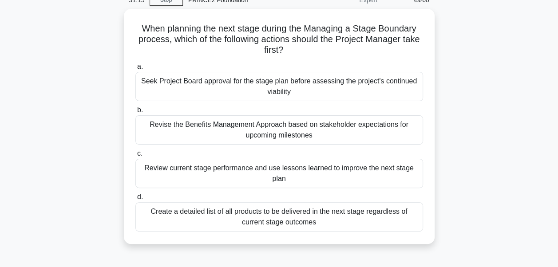
scroll to position [44, 0]
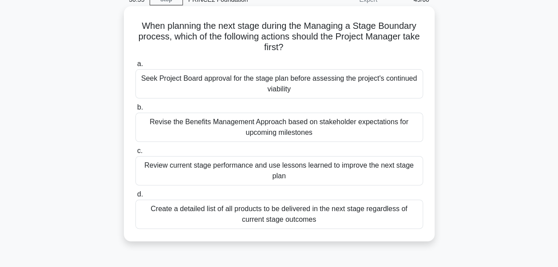
click at [379, 174] on div "Review current stage performance and use lessons learned to improve the next st…" at bounding box center [279, 170] width 288 height 29
click at [135, 154] on input "c. Review current stage performance and use lessons learned to improve the next…" at bounding box center [135, 151] width 0 height 6
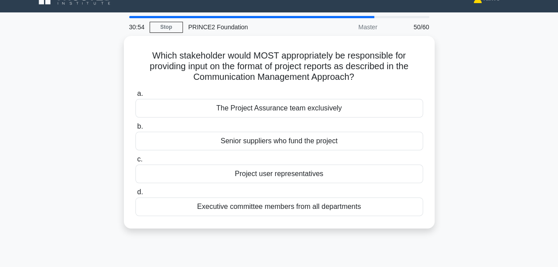
scroll to position [0, 0]
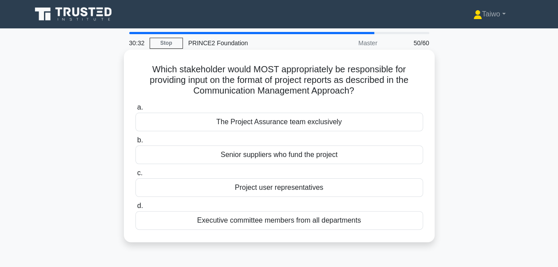
click at [372, 125] on div "The Project Assurance team exclusively" at bounding box center [279, 122] width 288 height 19
click at [135, 111] on input "a. The Project Assurance team exclusively" at bounding box center [135, 108] width 0 height 6
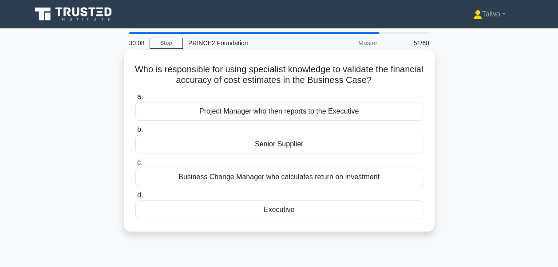
click at [333, 146] on div "Senior Supplier" at bounding box center [279, 144] width 288 height 19
click at [135, 133] on input "b. Senior Supplier" at bounding box center [135, 130] width 0 height 6
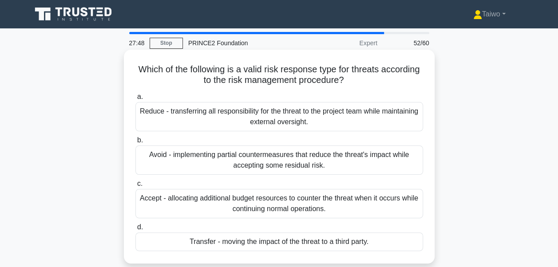
click at [217, 242] on div "Transfer - moving the impact of the threat to a third party." at bounding box center [279, 242] width 288 height 19
click at [135, 230] on input "d. Transfer - moving the impact of the threat to a third party." at bounding box center [135, 228] width 0 height 6
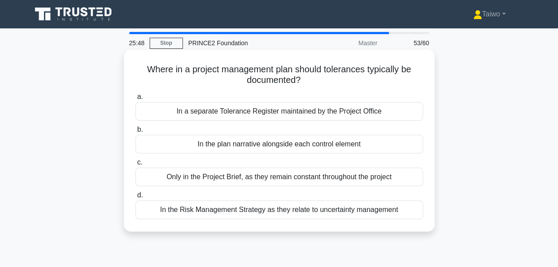
click at [255, 114] on div "In a separate Tolerance Register maintained by the Project Office" at bounding box center [279, 111] width 288 height 19
click at [135, 100] on input "a. In a separate Tolerance Register maintained by the Project Office" at bounding box center [135, 97] width 0 height 6
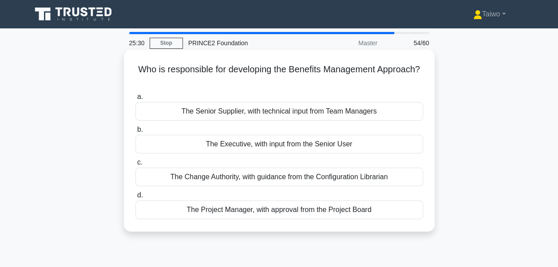
click at [257, 146] on div "The Executive, with input from the Senior User" at bounding box center [279, 144] width 288 height 19
click at [135, 133] on input "b. The Executive, with input from the Senior User" at bounding box center [135, 130] width 0 height 6
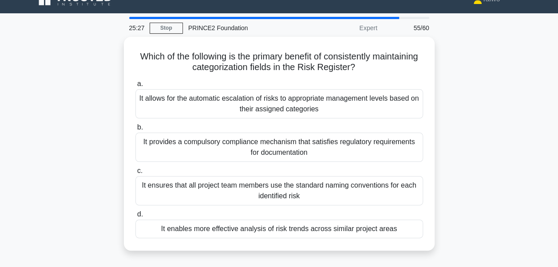
scroll to position [20, 0]
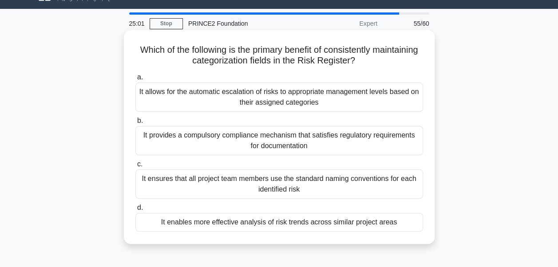
click at [382, 104] on div "It allows for the automatic escalation of risks to appropriate management level…" at bounding box center [279, 97] width 288 height 29
click at [135, 80] on input "a. It allows for the automatic escalation of risks to appropriate management le…" at bounding box center [135, 78] width 0 height 6
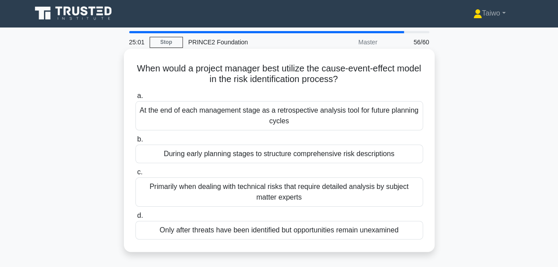
scroll to position [0, 0]
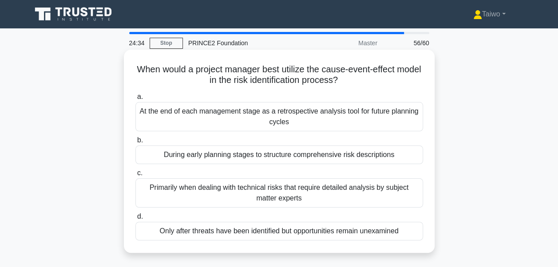
click at [325, 158] on div "During early planning stages to structure comprehensive risk descriptions" at bounding box center [279, 155] width 288 height 19
click at [135, 143] on input "b. During early planning stages to structure comprehensive risk descriptions" at bounding box center [135, 141] width 0 height 6
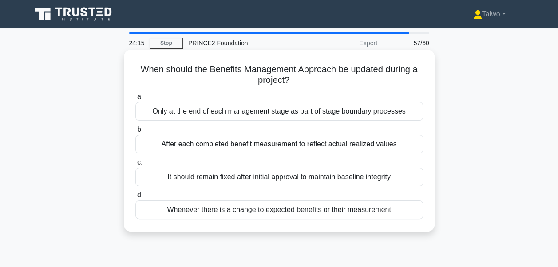
click at [306, 212] on div "Whenever there is a change to expected benefits or their measurement" at bounding box center [279, 210] width 288 height 19
click at [135, 198] on input "d. Whenever there is a change to expected benefits or their measurement" at bounding box center [135, 196] width 0 height 6
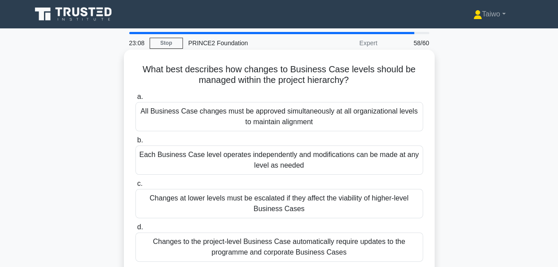
click at [342, 202] on div "Changes at lower levels must be escalated if they affect the viability of highe…" at bounding box center [279, 203] width 288 height 29
click at [135, 187] on input "c. Changes at lower levels must be escalated if they affect the viability of hi…" at bounding box center [135, 184] width 0 height 6
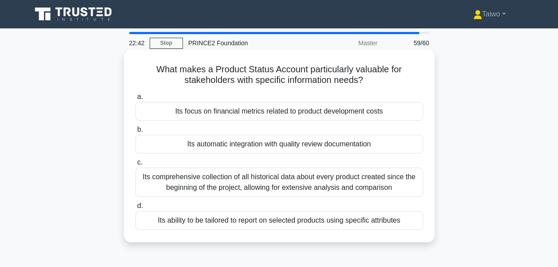
click at [338, 190] on div "Its comprehensive collection of all historical data about every product created…" at bounding box center [279, 182] width 288 height 29
click at [135, 166] on input "c. Its comprehensive collection of all historical data about every product crea…" at bounding box center [135, 163] width 0 height 6
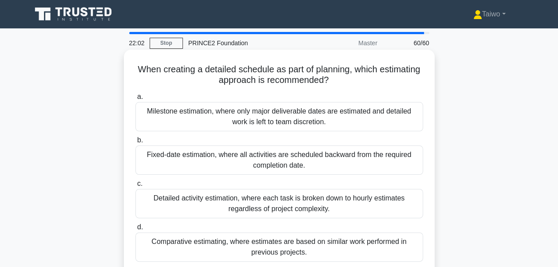
click at [241, 248] on div "Comparative estimating, where estimates are based on similar work performed in …" at bounding box center [279, 247] width 288 height 29
click at [135, 230] on input "d. Comparative estimating, where estimates are based on similar work performed …" at bounding box center [135, 228] width 0 height 6
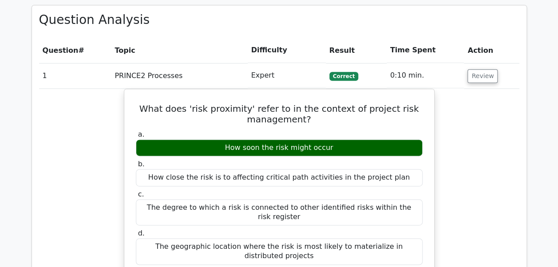
scroll to position [527, 0]
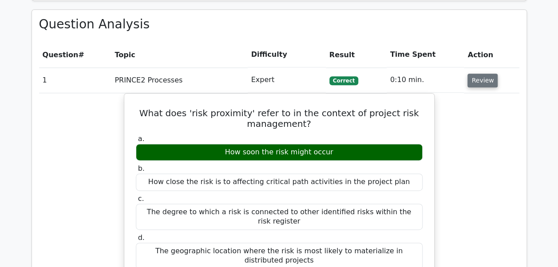
click at [480, 77] on button "Review" at bounding box center [482, 81] width 30 height 14
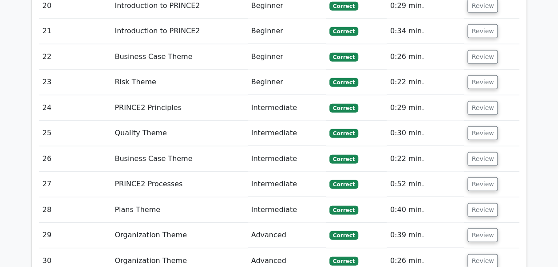
scroll to position [1094, 0]
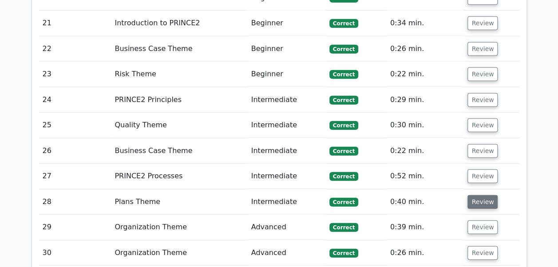
click at [485, 196] on button "Review" at bounding box center [482, 202] width 30 height 14
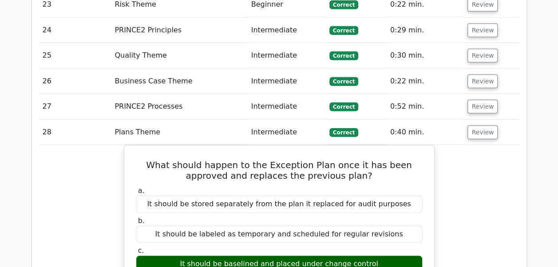
scroll to position [1185, 0]
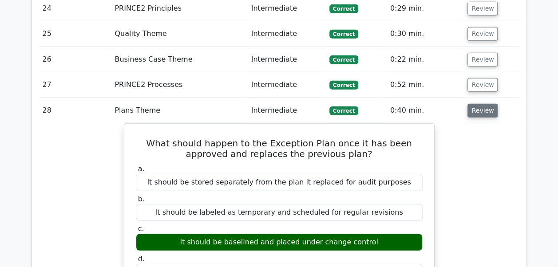
click at [486, 104] on button "Review" at bounding box center [482, 111] width 30 height 14
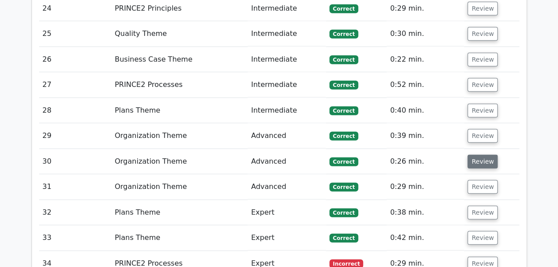
click at [481, 155] on button "Review" at bounding box center [482, 162] width 30 height 14
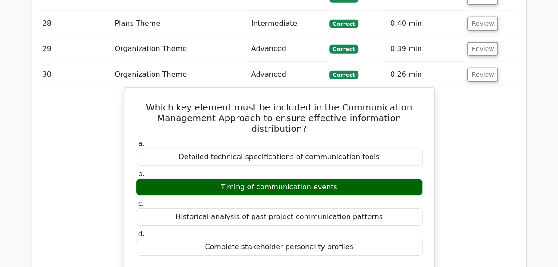
scroll to position [1278, 0]
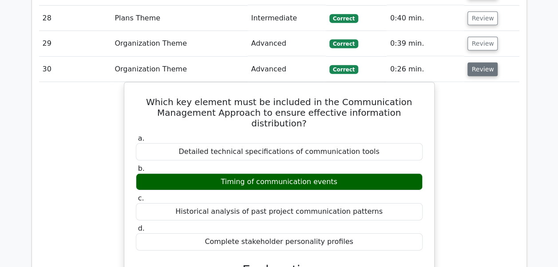
click at [488, 64] on button "Review" at bounding box center [482, 70] width 30 height 14
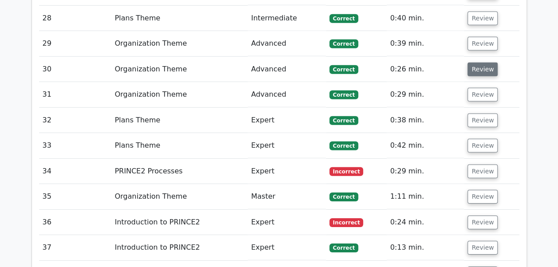
click at [490, 65] on button "Review" at bounding box center [482, 70] width 30 height 14
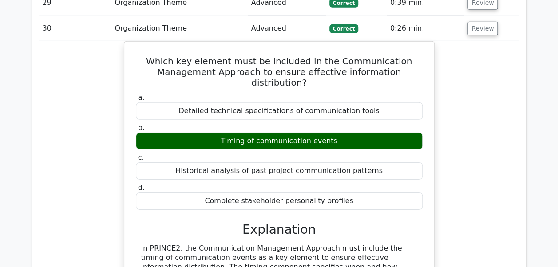
scroll to position [1327, 0]
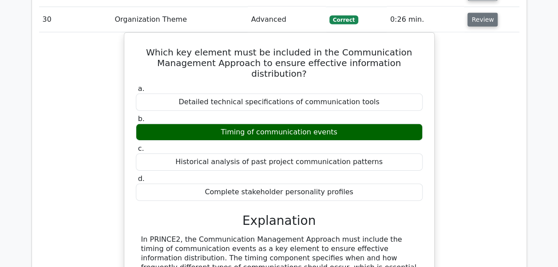
click at [485, 13] on button "Review" at bounding box center [482, 20] width 30 height 14
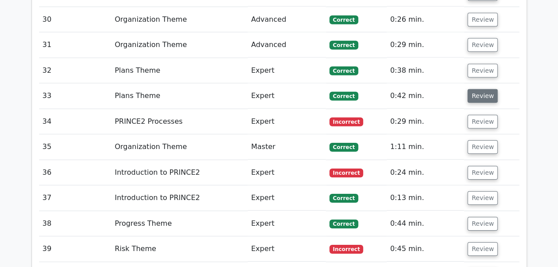
click at [481, 89] on button "Review" at bounding box center [482, 96] width 30 height 14
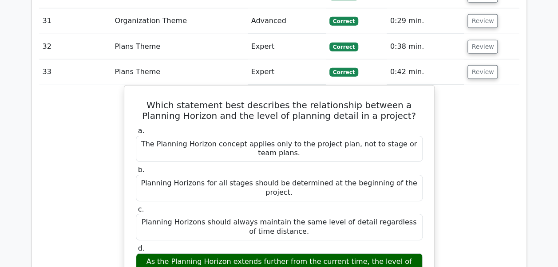
scroll to position [1357, 0]
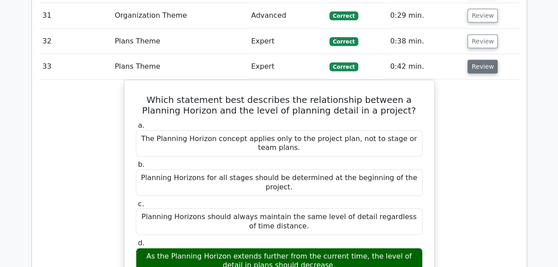
click at [479, 60] on button "Review" at bounding box center [482, 67] width 30 height 14
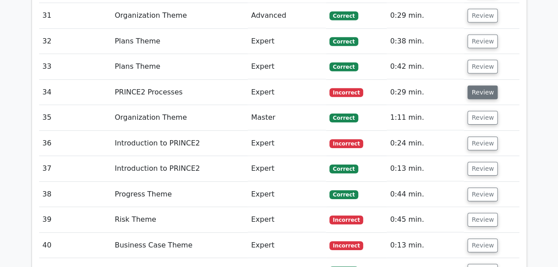
click at [481, 88] on button "Review" at bounding box center [482, 93] width 30 height 14
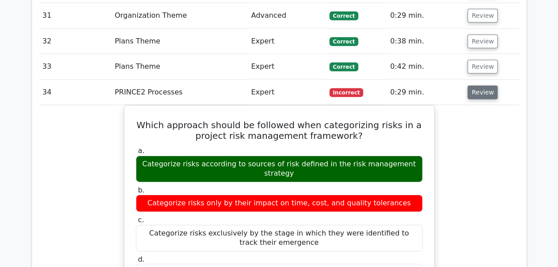
click at [481, 88] on button "Review" at bounding box center [482, 93] width 30 height 14
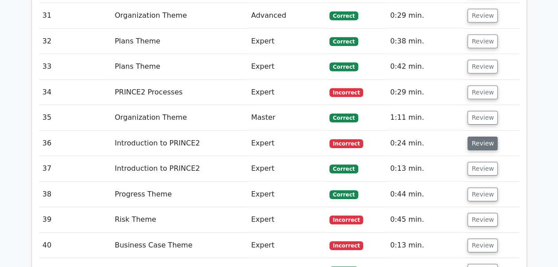
click at [475, 137] on button "Review" at bounding box center [482, 144] width 30 height 14
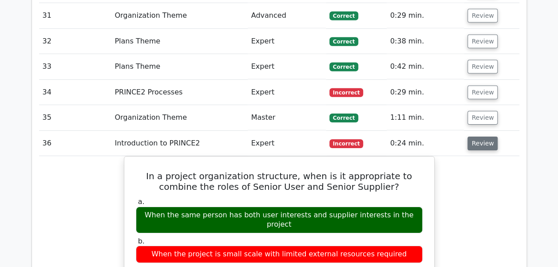
click at [476, 137] on button "Review" at bounding box center [482, 144] width 30 height 14
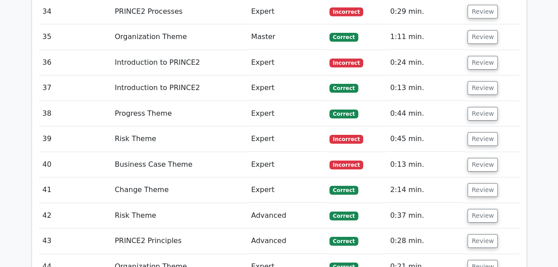
scroll to position [1451, 0]
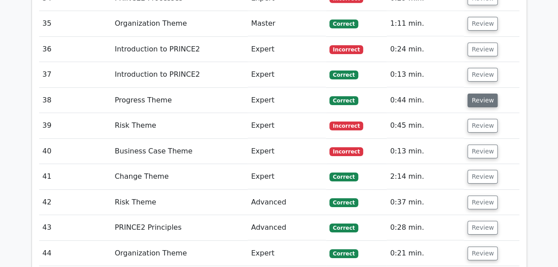
click at [478, 94] on button "Review" at bounding box center [482, 101] width 30 height 14
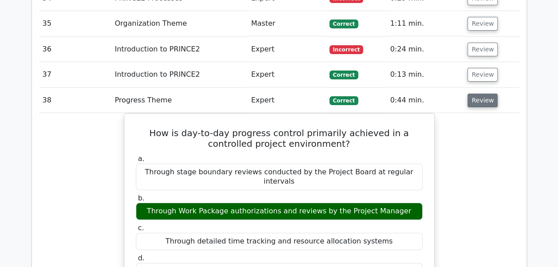
click at [478, 94] on button "Review" at bounding box center [482, 101] width 30 height 14
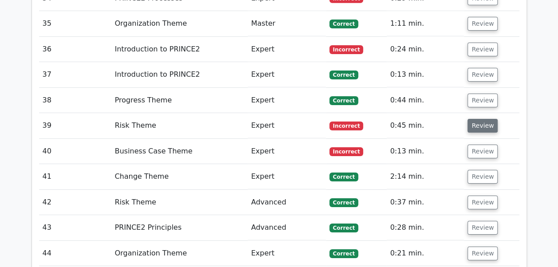
click at [476, 119] on button "Review" at bounding box center [482, 126] width 30 height 14
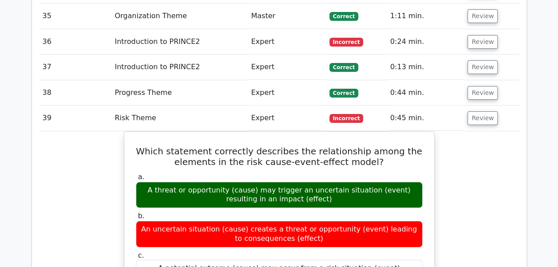
scroll to position [1441, 0]
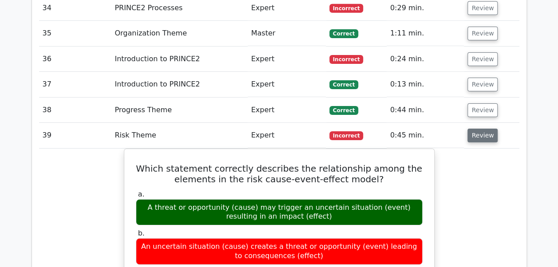
click at [483, 129] on button "Review" at bounding box center [482, 136] width 30 height 14
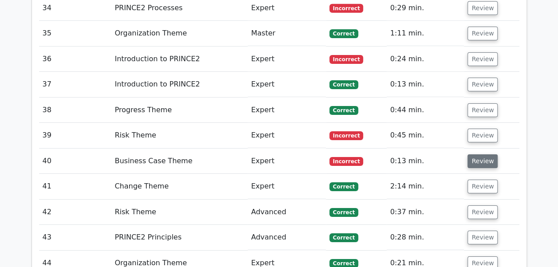
click at [480, 157] on button "Review" at bounding box center [482, 161] width 30 height 14
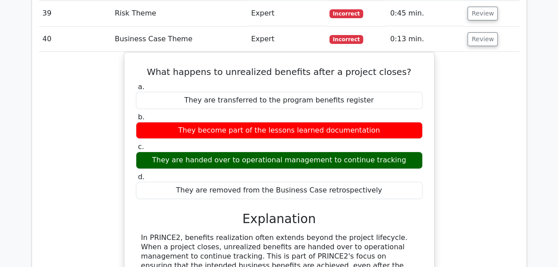
scroll to position [1517, 0]
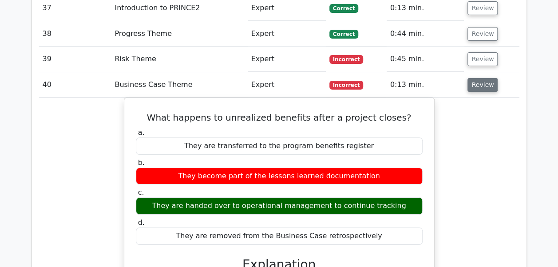
click at [479, 78] on button "Review" at bounding box center [482, 85] width 30 height 14
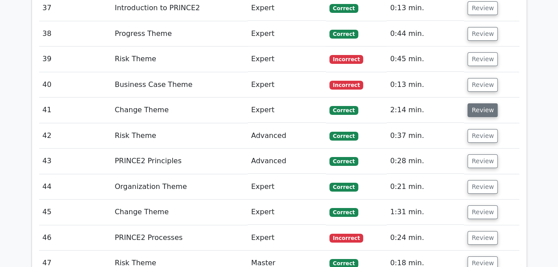
click at [479, 103] on button "Review" at bounding box center [482, 110] width 30 height 14
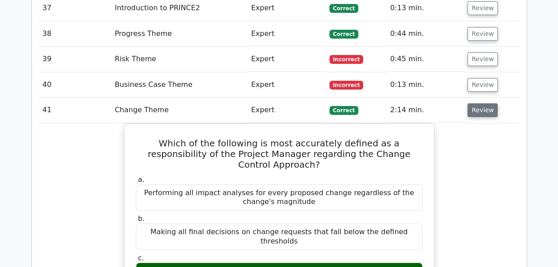
click at [479, 103] on button "Review" at bounding box center [482, 110] width 30 height 14
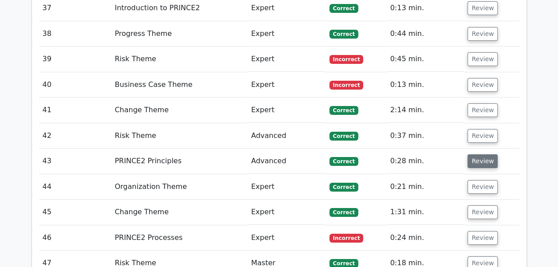
click at [471, 154] on button "Review" at bounding box center [482, 161] width 30 height 14
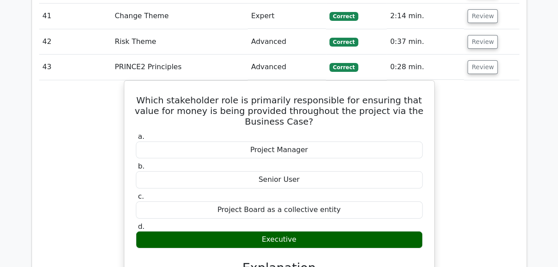
scroll to position [1627, 0]
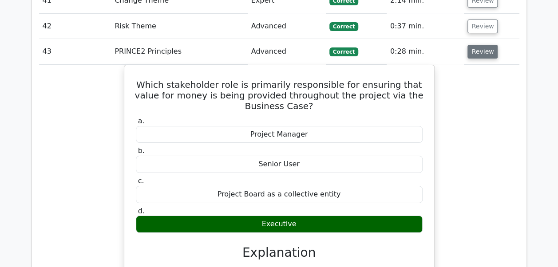
click at [485, 45] on button "Review" at bounding box center [482, 52] width 30 height 14
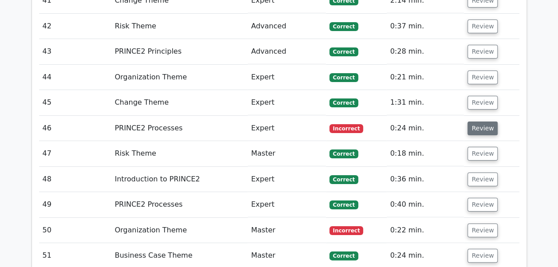
click at [483, 122] on button "Review" at bounding box center [482, 129] width 30 height 14
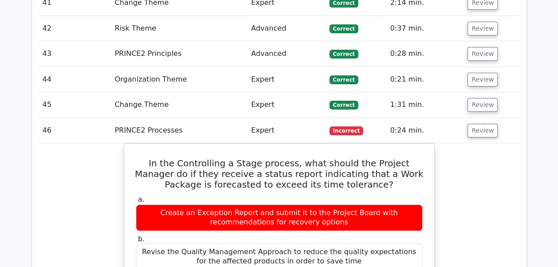
scroll to position [1624, 0]
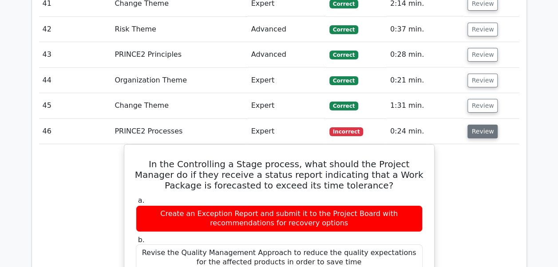
click at [473, 125] on button "Review" at bounding box center [482, 132] width 30 height 14
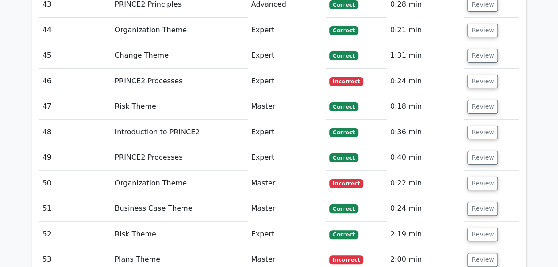
scroll to position [1707, 0]
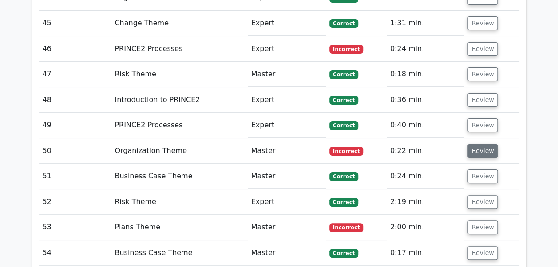
click at [486, 144] on button "Review" at bounding box center [482, 151] width 30 height 14
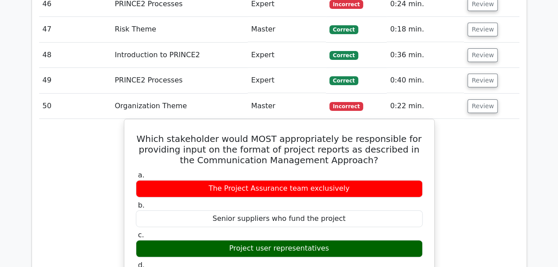
scroll to position [1717, 0]
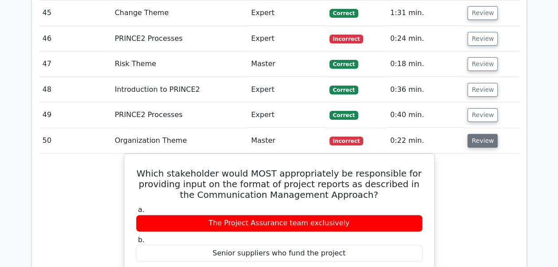
click at [485, 134] on button "Review" at bounding box center [482, 141] width 30 height 14
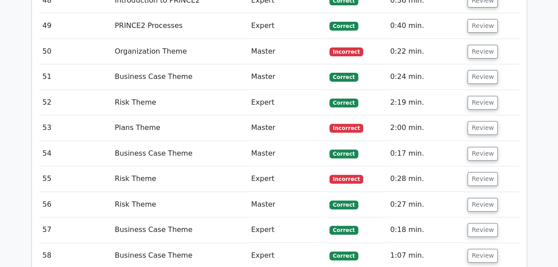
scroll to position [1819, 0]
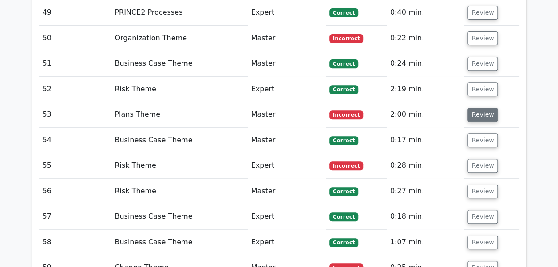
click at [481, 108] on button "Review" at bounding box center [482, 115] width 30 height 14
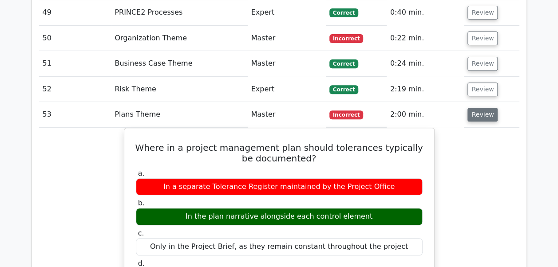
click at [481, 108] on button "Review" at bounding box center [482, 115] width 30 height 14
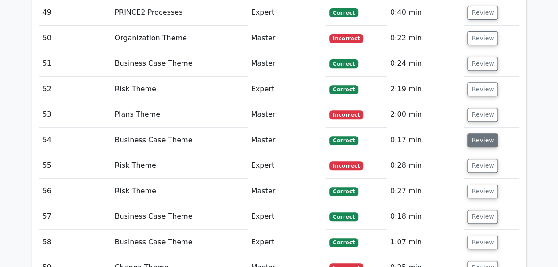
click at [481, 134] on button "Review" at bounding box center [482, 141] width 30 height 14
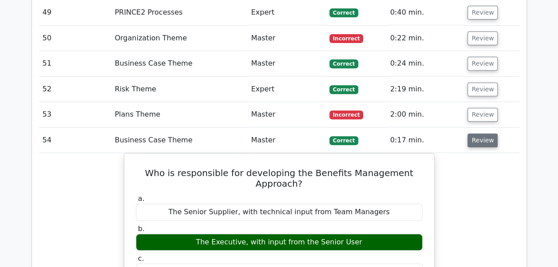
click at [481, 134] on button "Review" at bounding box center [482, 141] width 30 height 14
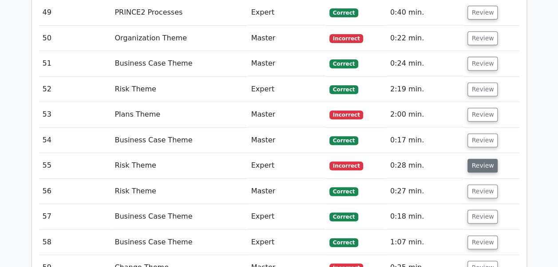
click at [480, 159] on button "Review" at bounding box center [482, 166] width 30 height 14
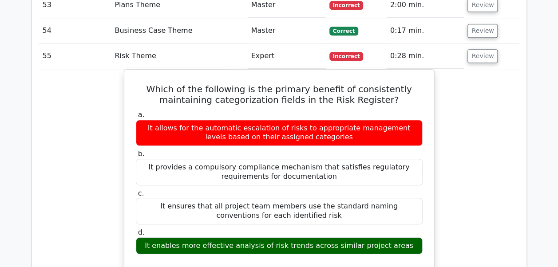
scroll to position [1935, 0]
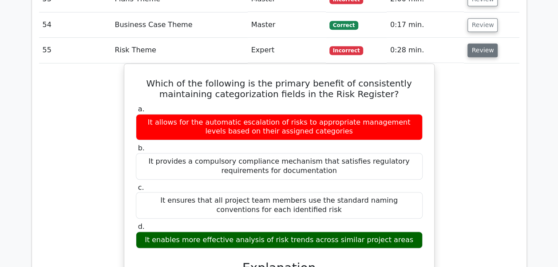
click at [485, 44] on button "Review" at bounding box center [482, 51] width 30 height 14
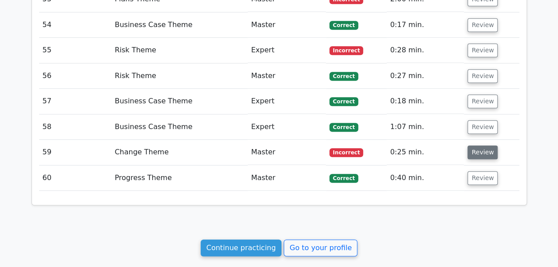
click at [487, 146] on button "Review" at bounding box center [482, 153] width 30 height 14
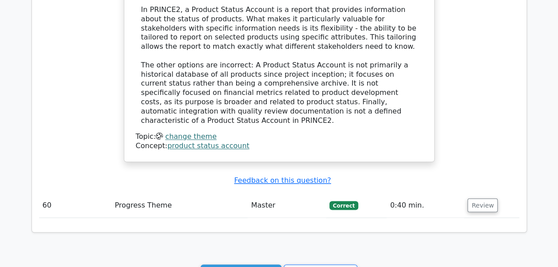
scroll to position [2304, 0]
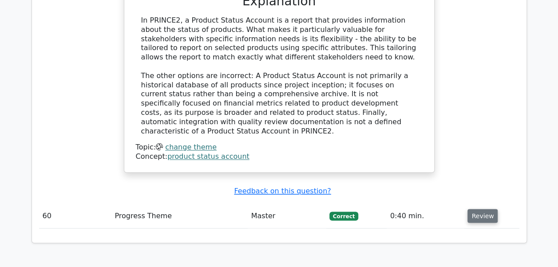
click at [485, 209] on button "Review" at bounding box center [482, 216] width 30 height 14
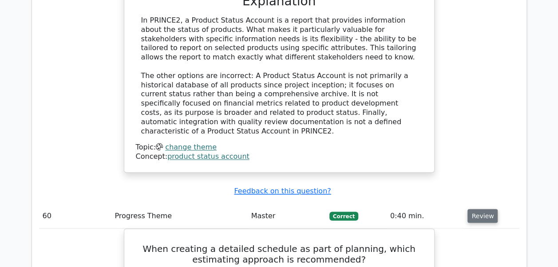
click at [488, 209] on button "Review" at bounding box center [482, 216] width 30 height 14
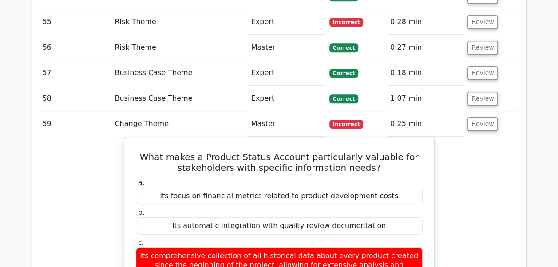
scroll to position [1956, 0]
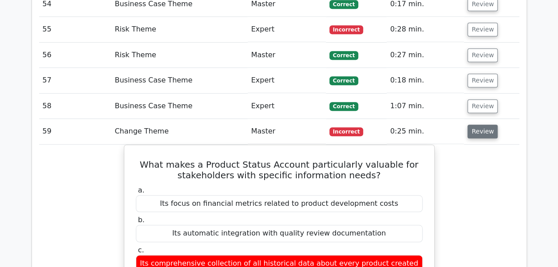
click at [485, 125] on button "Review" at bounding box center [482, 132] width 30 height 14
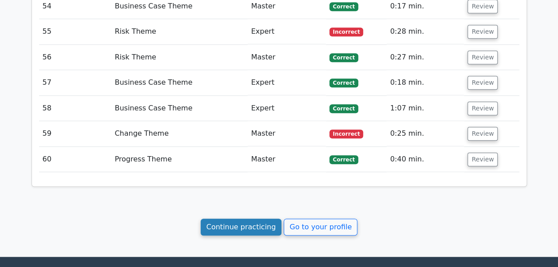
click at [268, 219] on link "Continue practicing" at bounding box center [241, 227] width 81 height 17
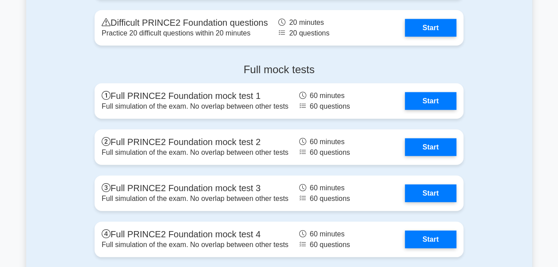
scroll to position [1130, 0]
